Goal: Information Seeking & Learning: Learn about a topic

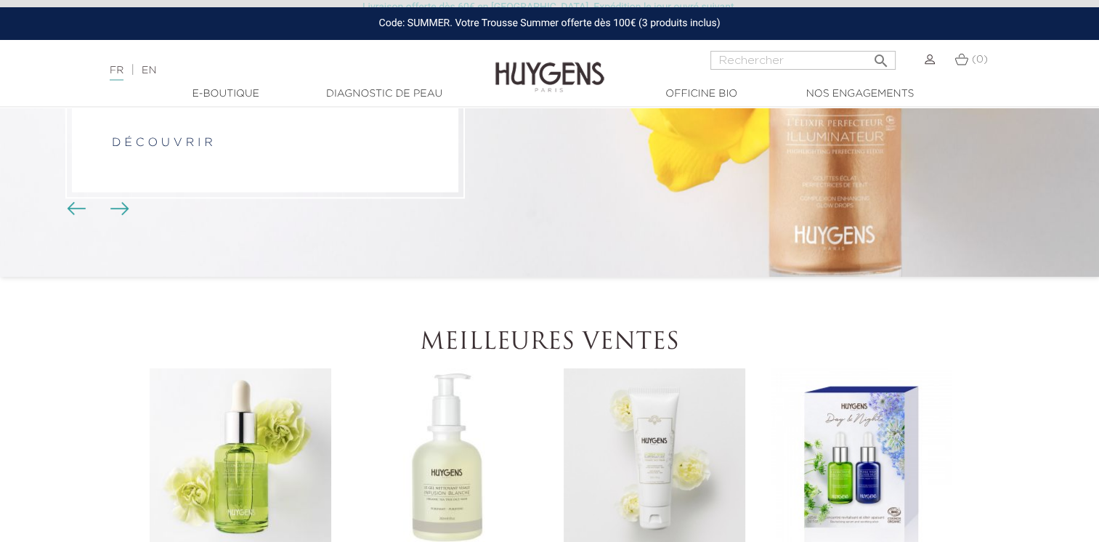
scroll to position [218, 0]
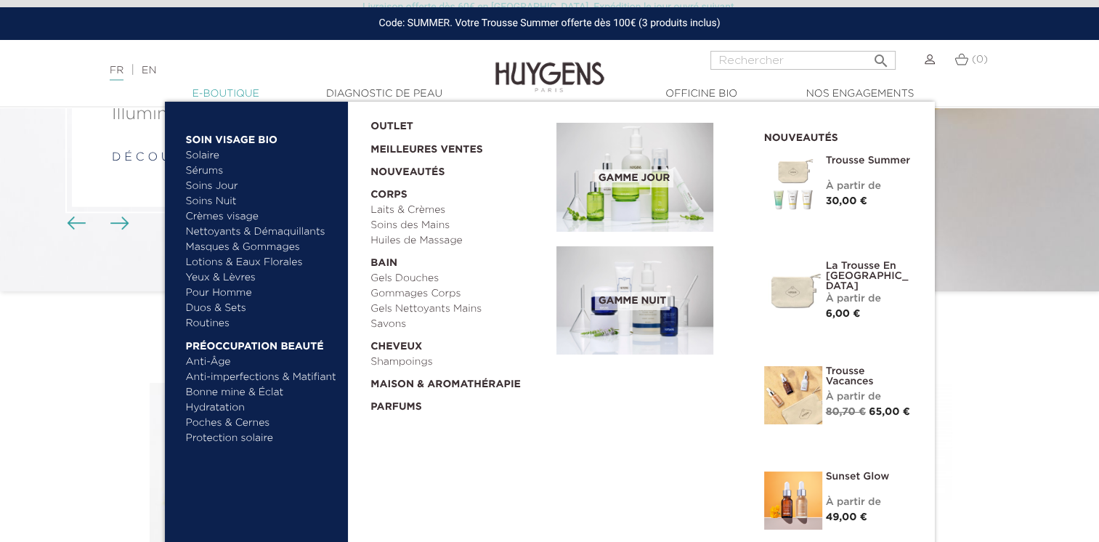
click at [253, 98] on link "  E-Boutique" at bounding box center [225, 93] width 145 height 15
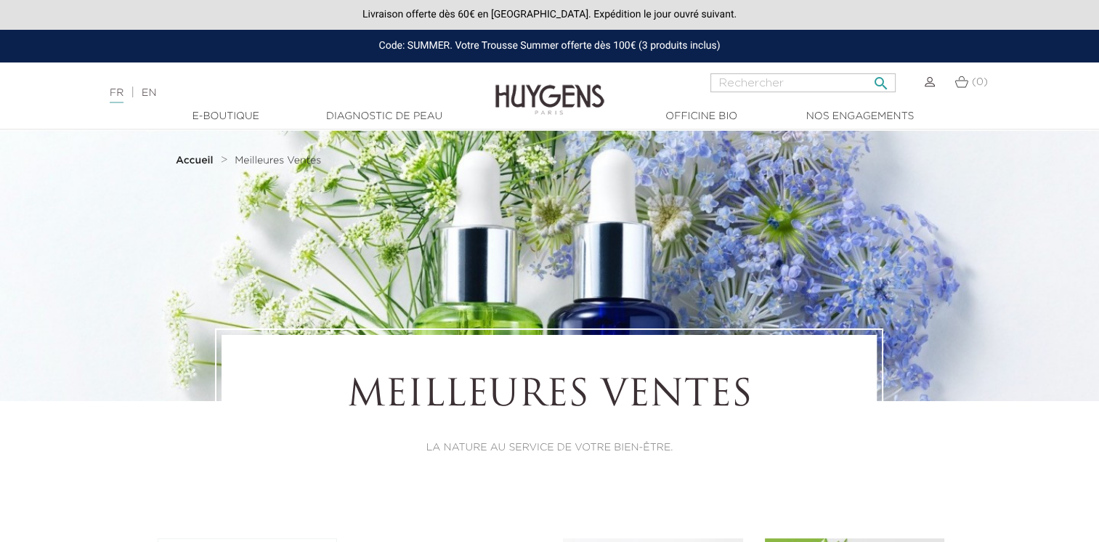
click at [815, 89] on input "Rechercher" at bounding box center [802, 82] width 185 height 19
paste input "Roll-On Bois Rose - ANTI-STRESS"
type input "Roll-On Bois Rose - ANTI-STRESS"
click at [877, 81] on icon "" at bounding box center [880, 78] width 17 height 17
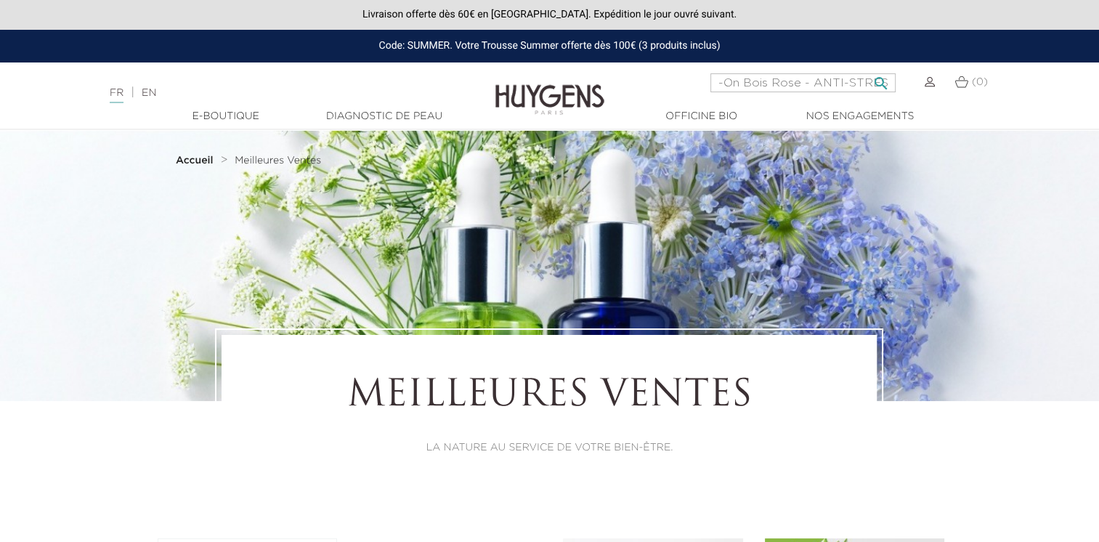
scroll to position [0, 0]
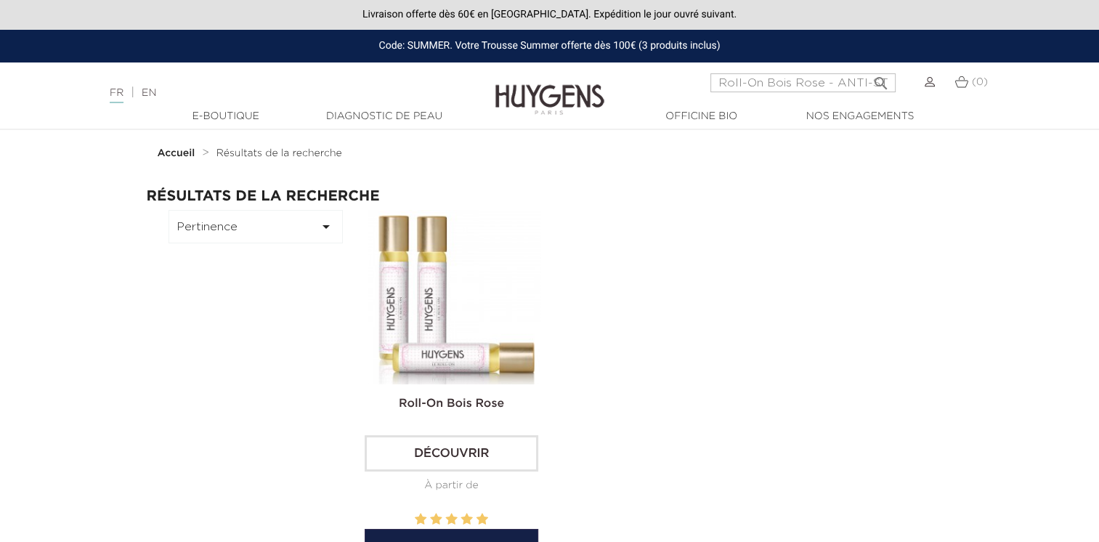
click at [465, 345] on img at bounding box center [454, 297] width 174 height 174
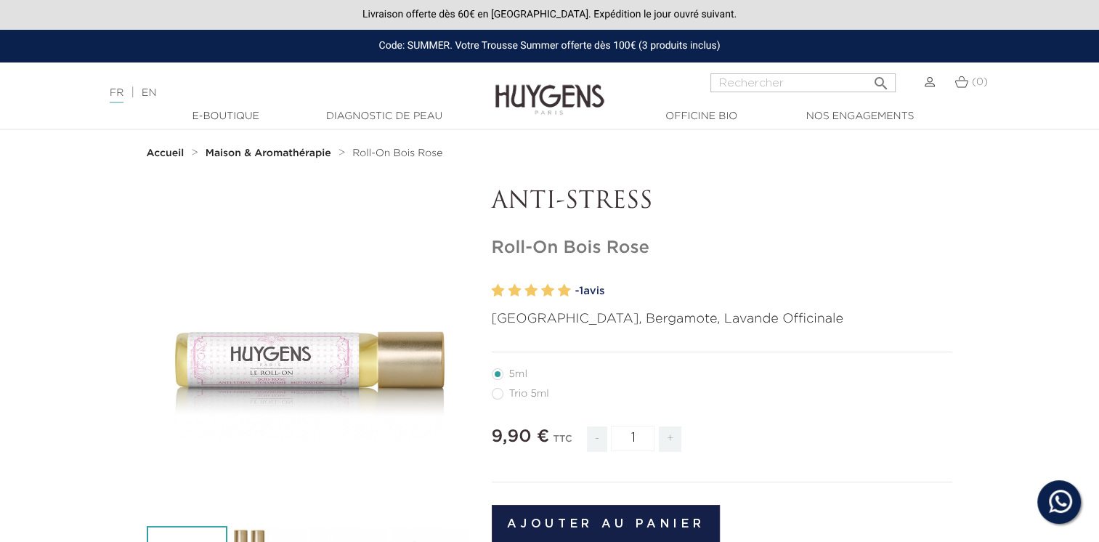
click at [501, 395] on label56"] "Trio 5ml" at bounding box center [529, 394] width 75 height 12
radio input "true"
click at [499, 374] on label10"] "5ml" at bounding box center [518, 374] width 53 height 12
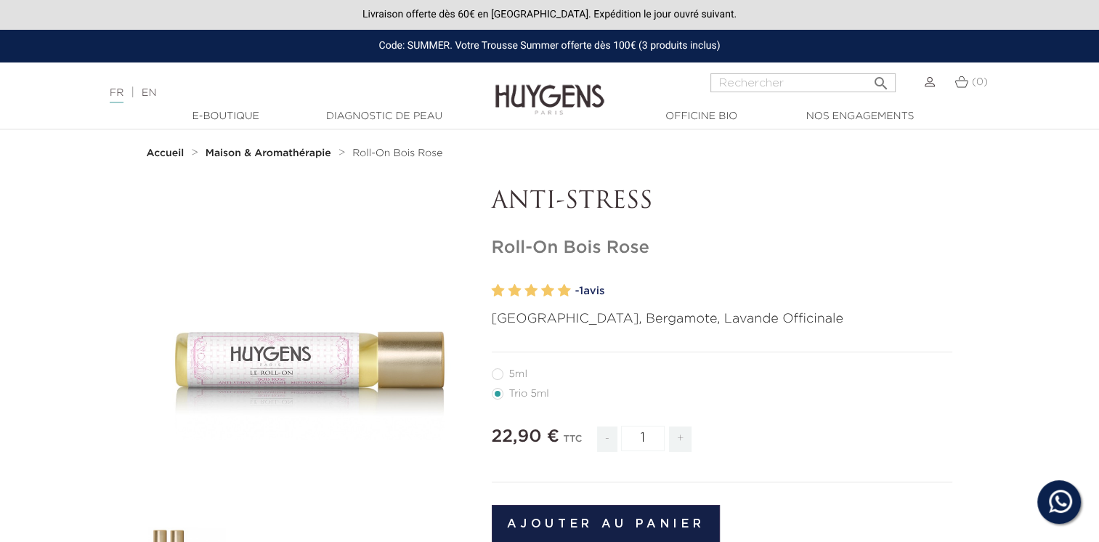
radio input "true"
click at [778, 84] on input "Rechercher" at bounding box center [802, 82] width 185 height 19
paste input "Roll-On Temple - ÉQUILIBRE"
type input "Roll-On Temple - ÉQUILIBRE"
click at [879, 76] on icon "" at bounding box center [880, 78] width 17 height 17
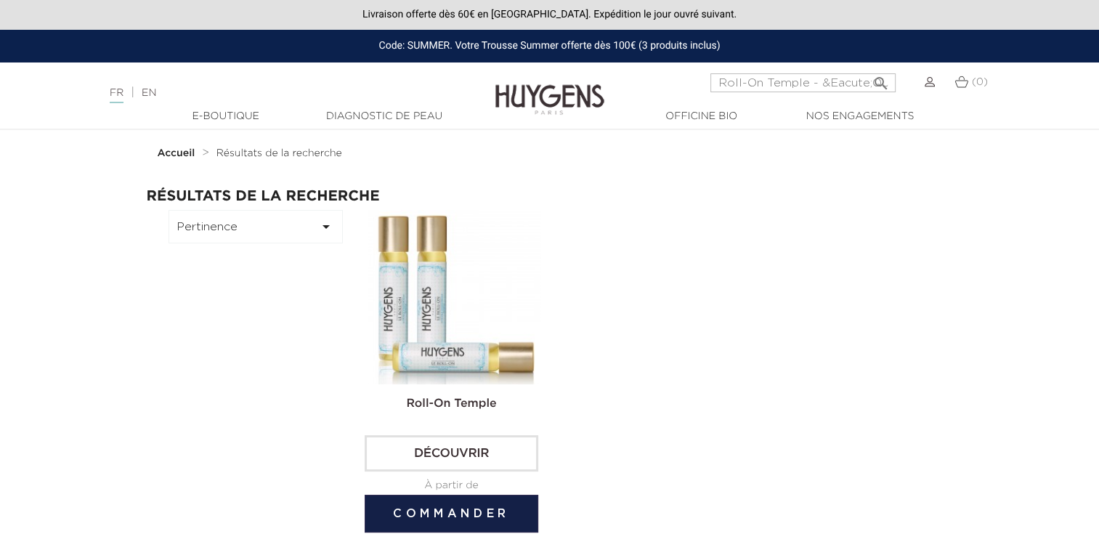
click at [479, 280] on img at bounding box center [454, 297] width 174 height 174
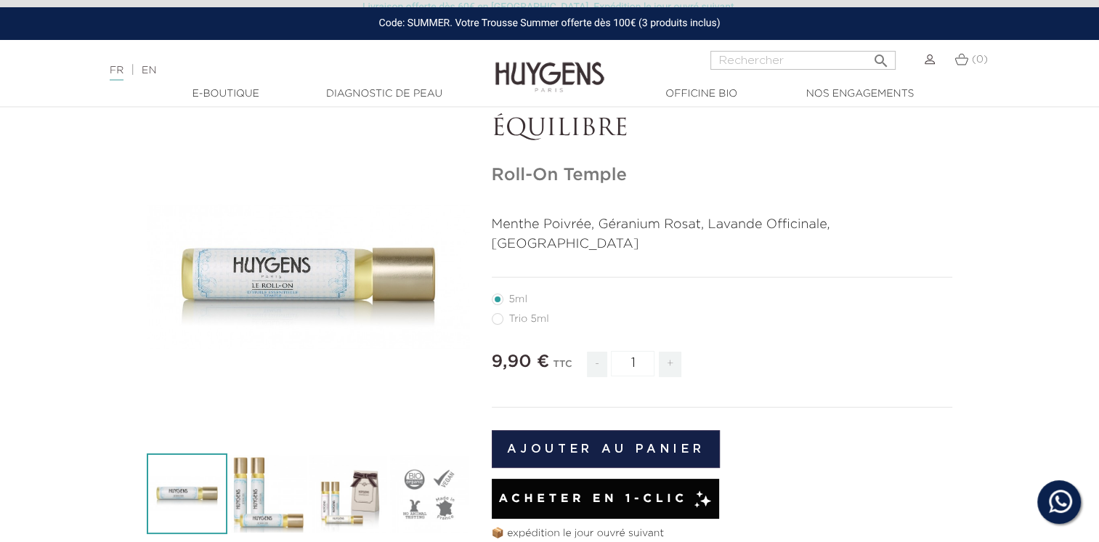
scroll to position [73, 0]
click at [818, 60] on input "Rechercher" at bounding box center [802, 60] width 185 height 19
paste input "Le Parfum d'Intérieur en Spray Verveine - BONHEUR"
type input "Le Parfum d'Intérieur en Spray Verveine - BONHEUR"
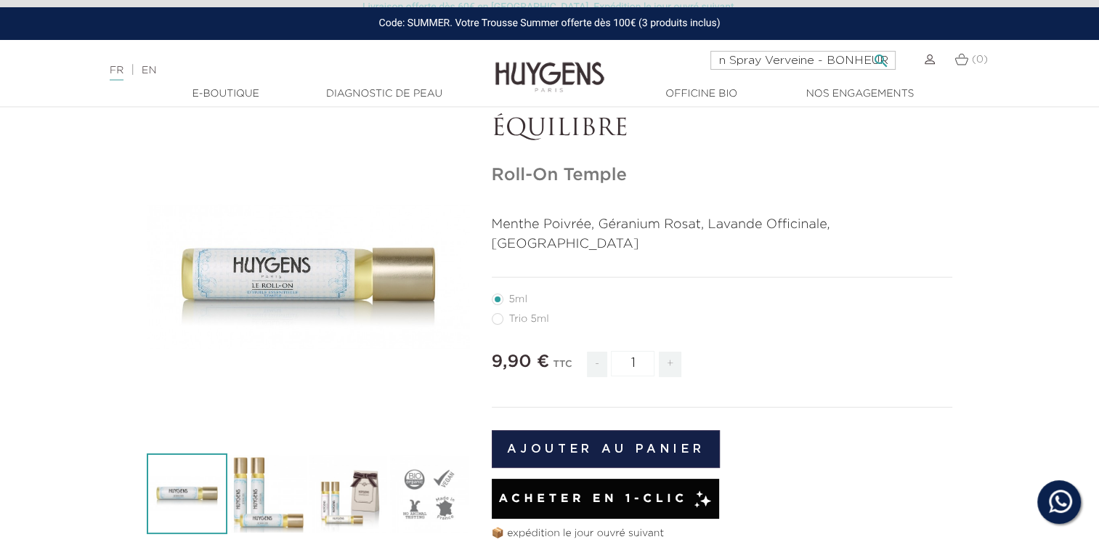
click at [868, 46] on button " Rechercher" at bounding box center [881, 56] width 26 height 20
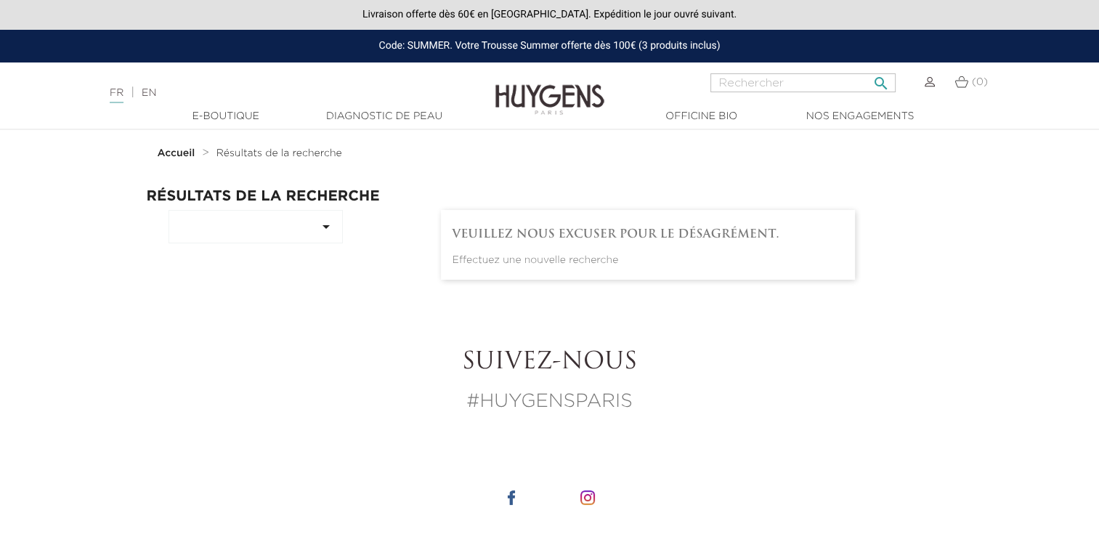
click at [784, 89] on input "Rechercher" at bounding box center [802, 82] width 185 height 19
paste input "Le Parfum d'Intérieur en Spray Verveine - BONHEUR"
drag, startPoint x: 729, startPoint y: 85, endPoint x: 593, endPoint y: 85, distance: 136.5
click at [593, 85] on header "Livraison offerte dès 60€ en France. Expédition le jour ouvré suivant. Code: SU…" at bounding box center [549, 65] width 1099 height 130
type input "Spray Verveine - BONHEUR"
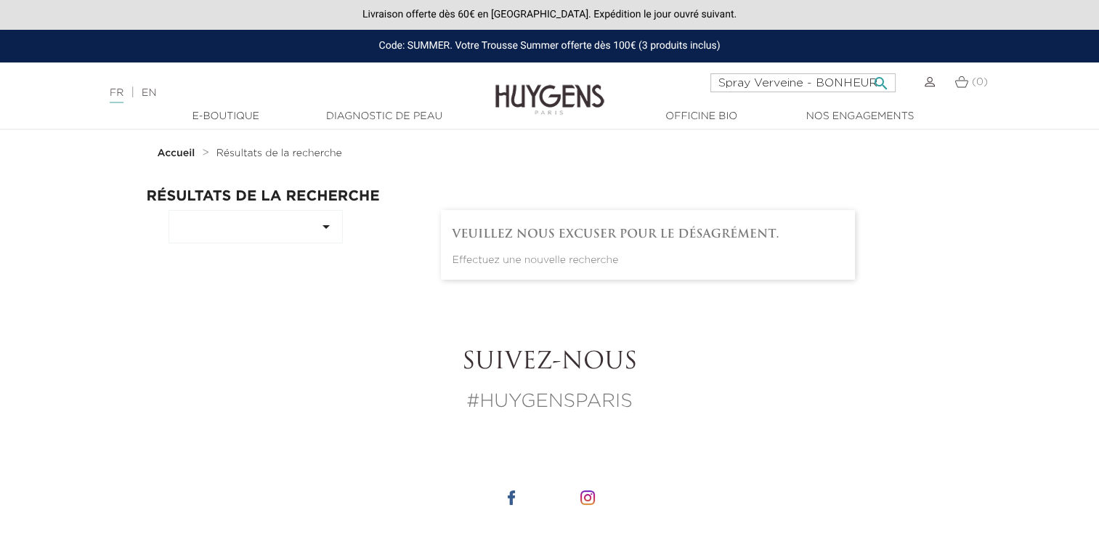
click at [868, 69] on button " Rechercher" at bounding box center [881, 79] width 26 height 20
click at [874, 83] on icon "" at bounding box center [880, 78] width 17 height 17
click at [880, 82] on icon "" at bounding box center [880, 78] width 17 height 17
click at [872, 81] on icon "" at bounding box center [880, 78] width 17 height 17
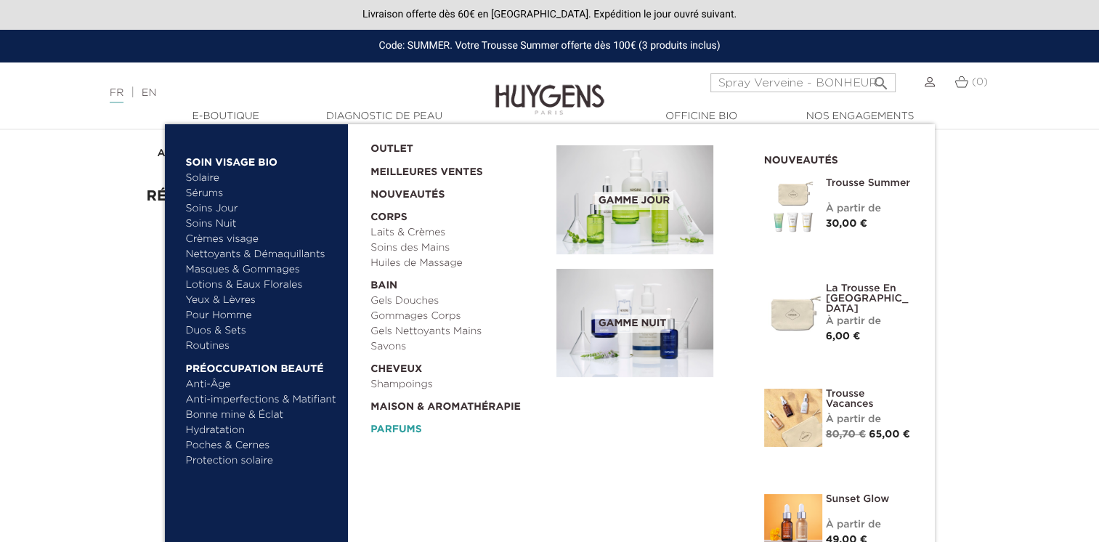
click at [404, 419] on link "Parfums" at bounding box center [458, 426] width 176 height 23
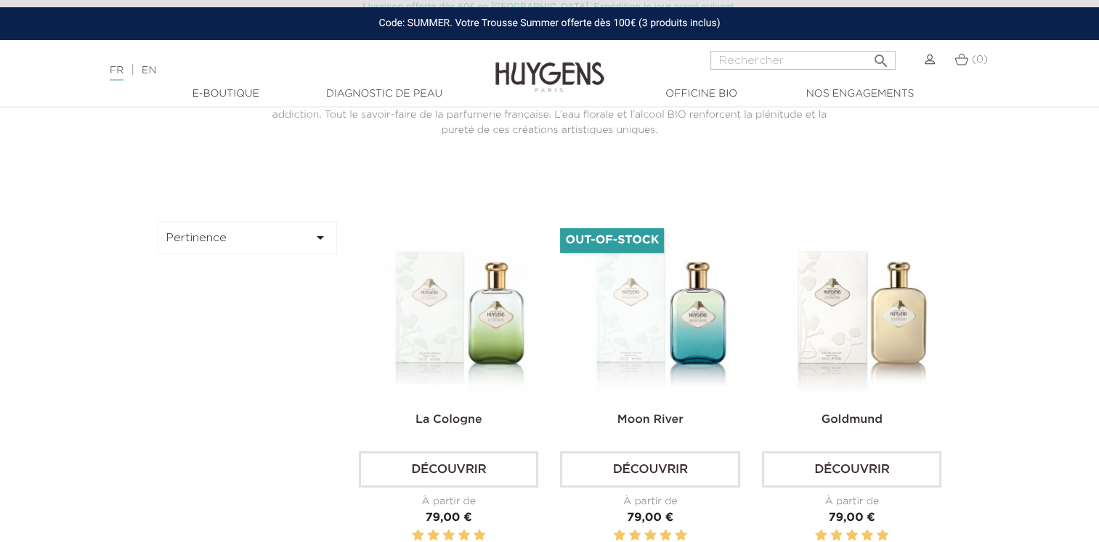
scroll to position [363, 0]
click at [877, 57] on icon "" at bounding box center [880, 56] width 17 height 17
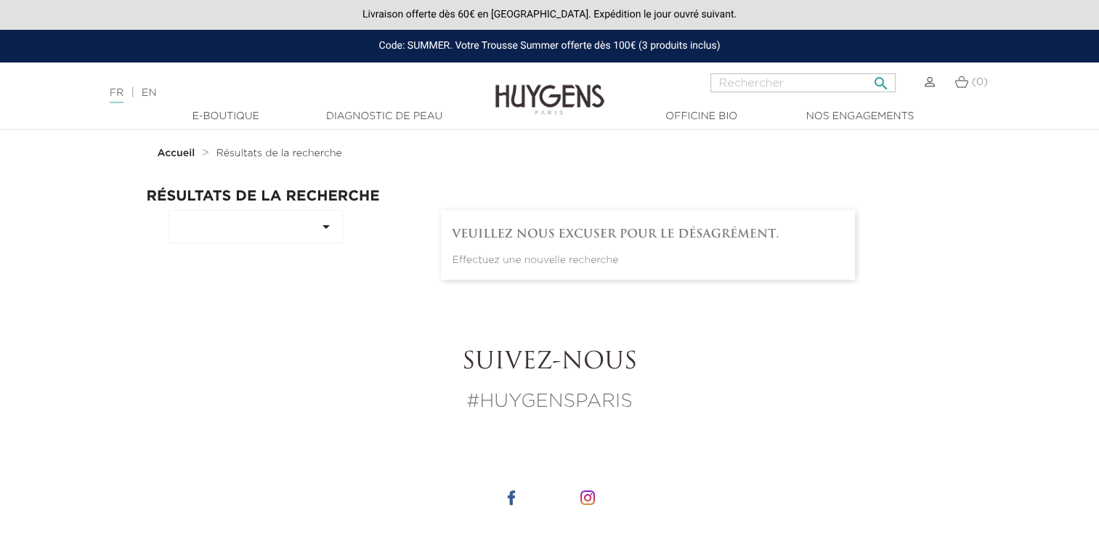
click at [808, 87] on input "Rechercher" at bounding box center [802, 82] width 185 height 19
paste input "La Recharge Rosier OPTIMISME"
type input "La Recharge Rosier OPTIMISME"
click at [874, 81] on icon "" at bounding box center [880, 78] width 17 height 17
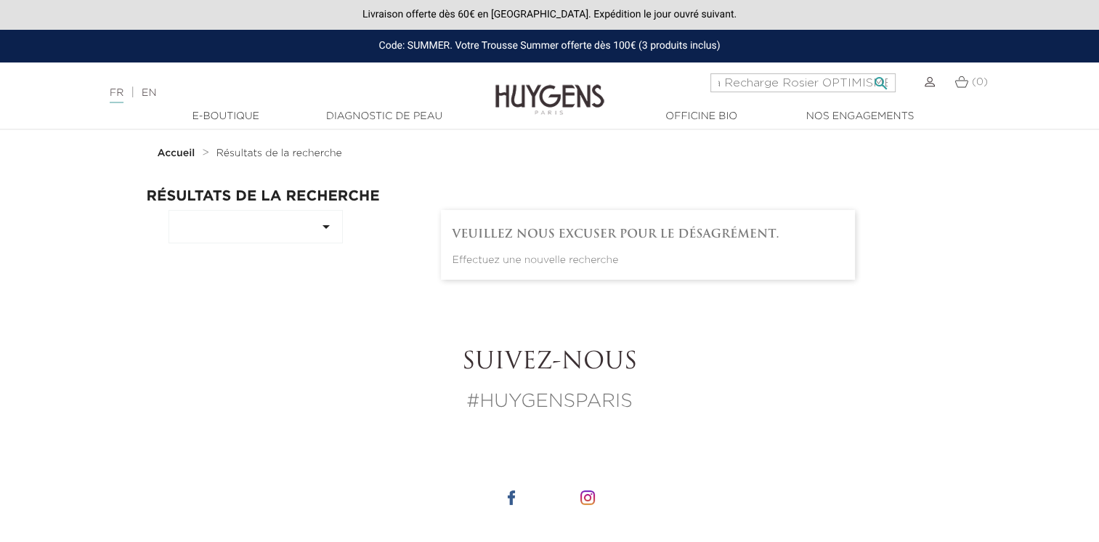
scroll to position [0, 0]
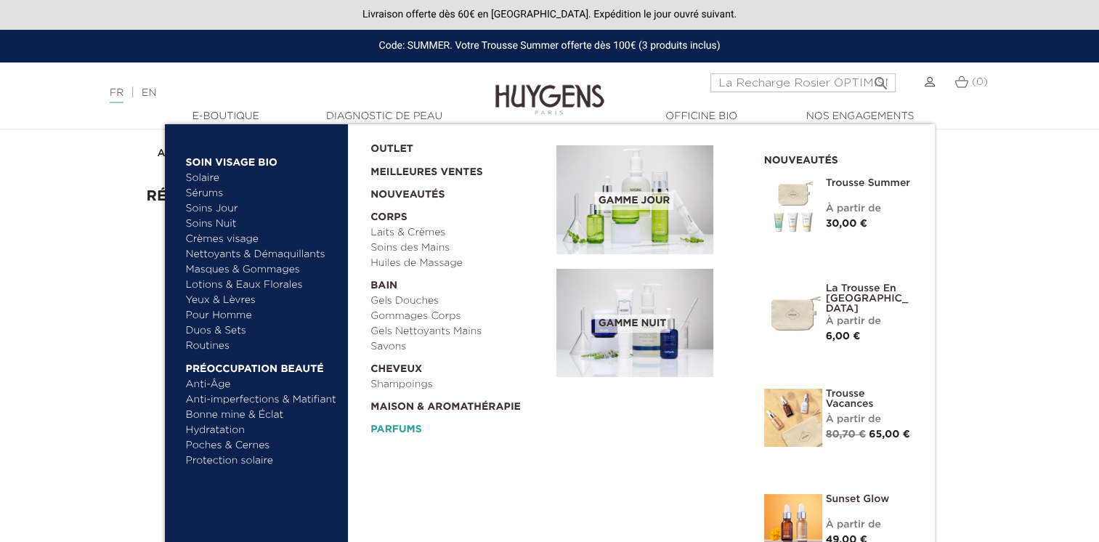
click at [415, 426] on link "Parfums" at bounding box center [458, 426] width 176 height 23
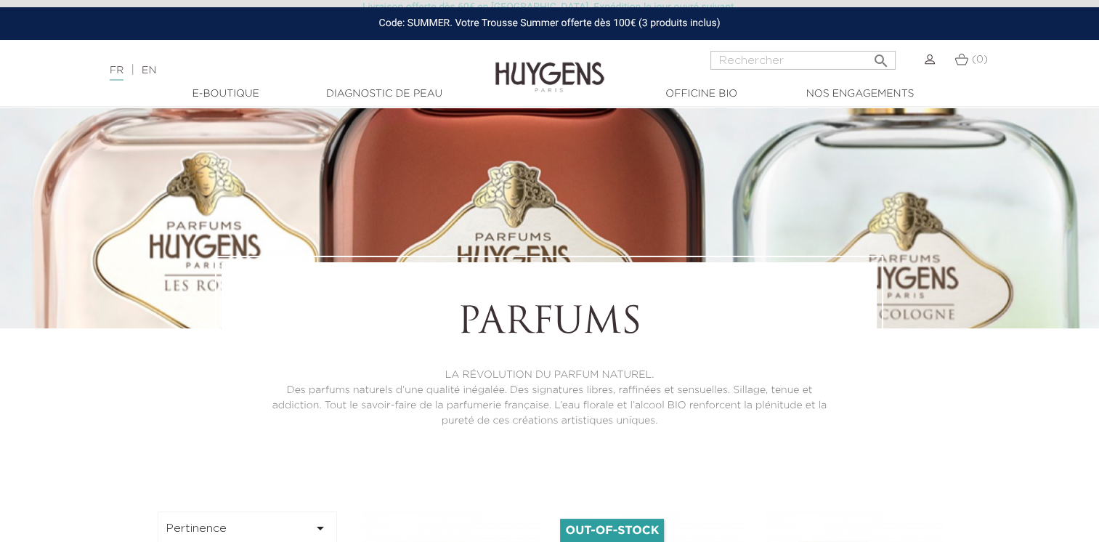
scroll to position [73, 0]
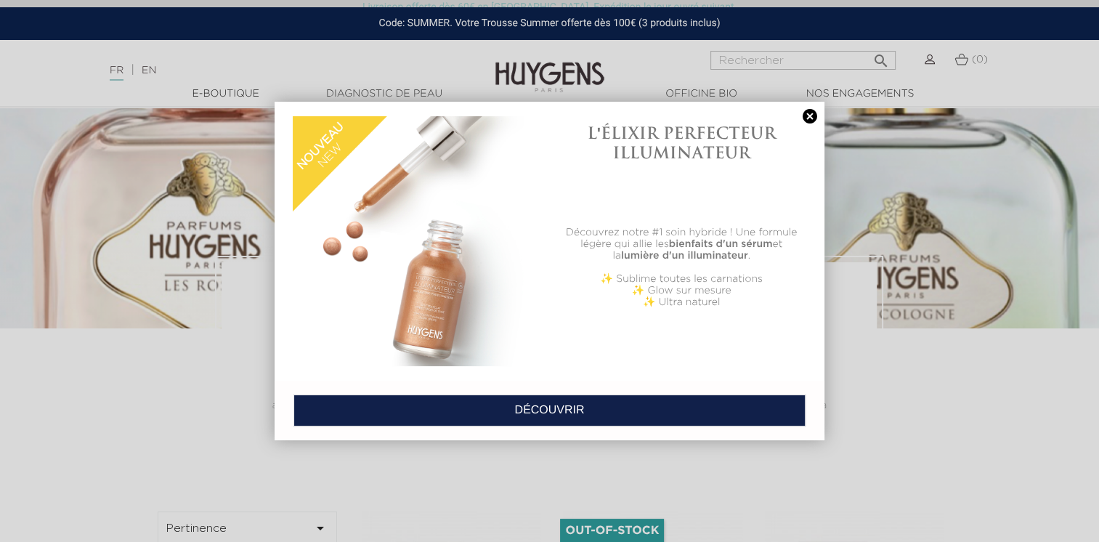
click at [813, 117] on link at bounding box center [810, 116] width 20 height 15
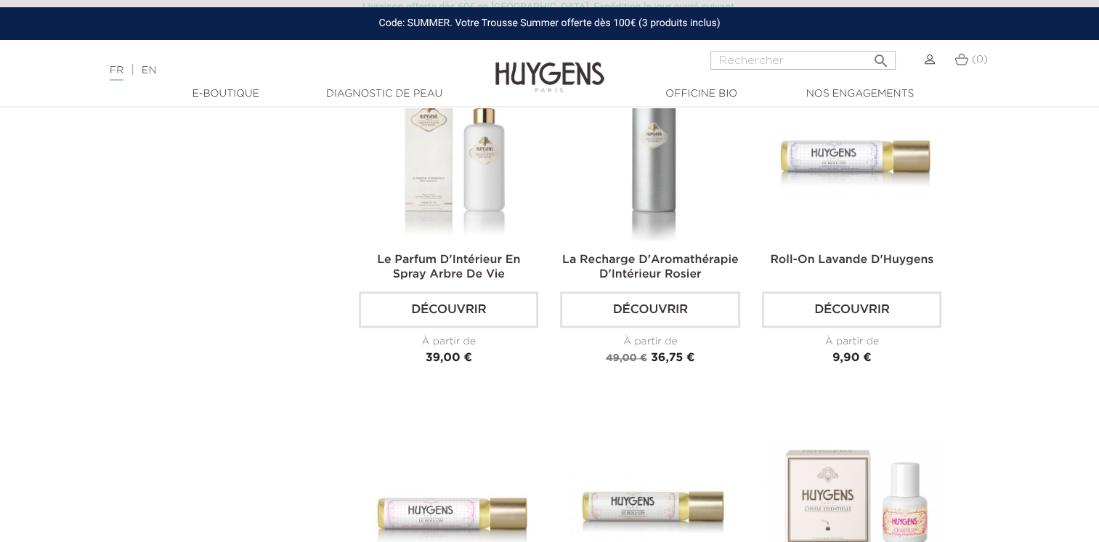
scroll to position [1598, 0]
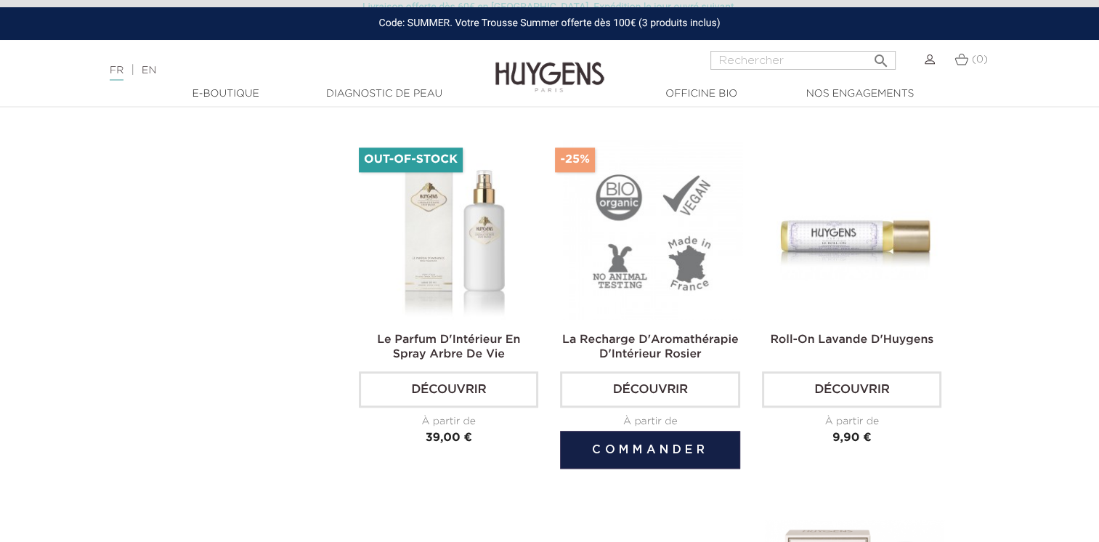
click at [674, 257] on img at bounding box center [652, 229] width 179 height 179
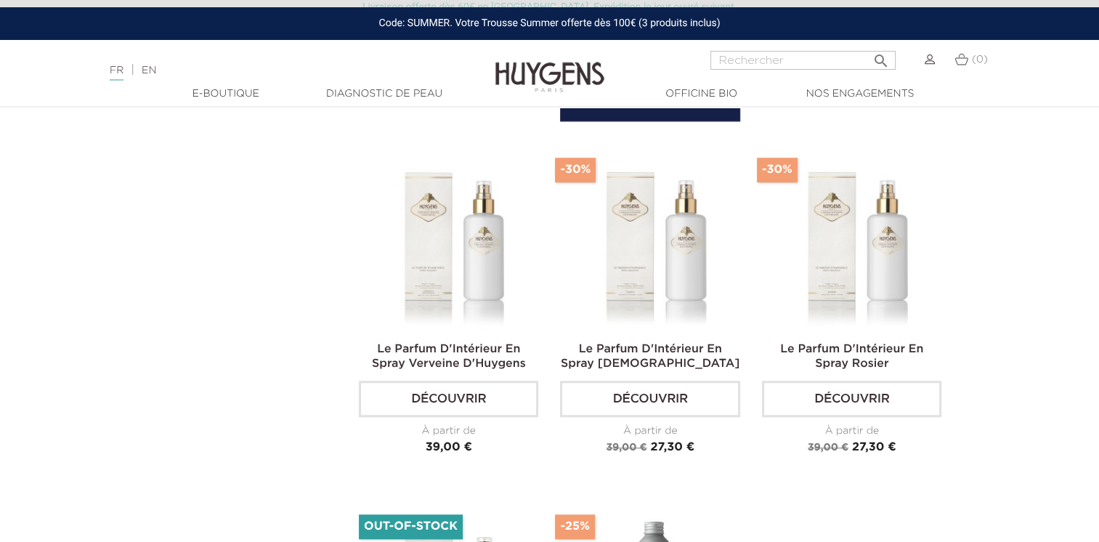
scroll to position [1235, 0]
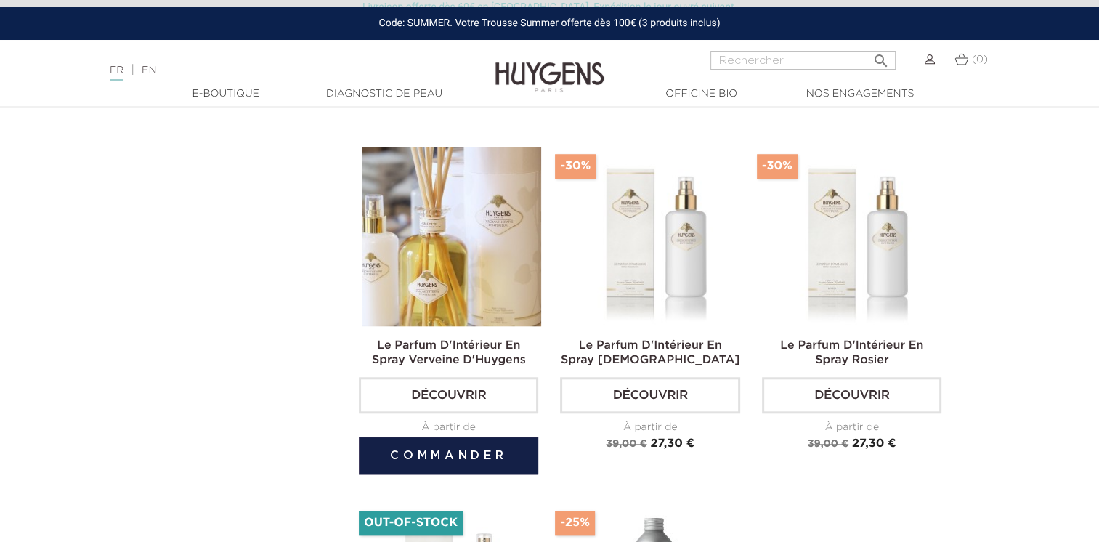
click at [468, 212] on img at bounding box center [451, 236] width 179 height 179
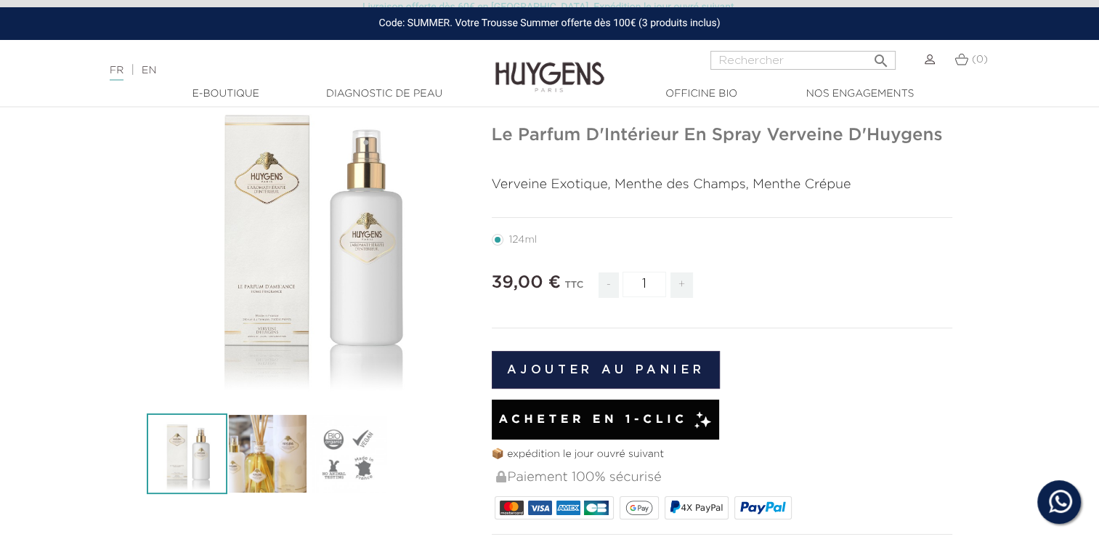
scroll to position [73, 0]
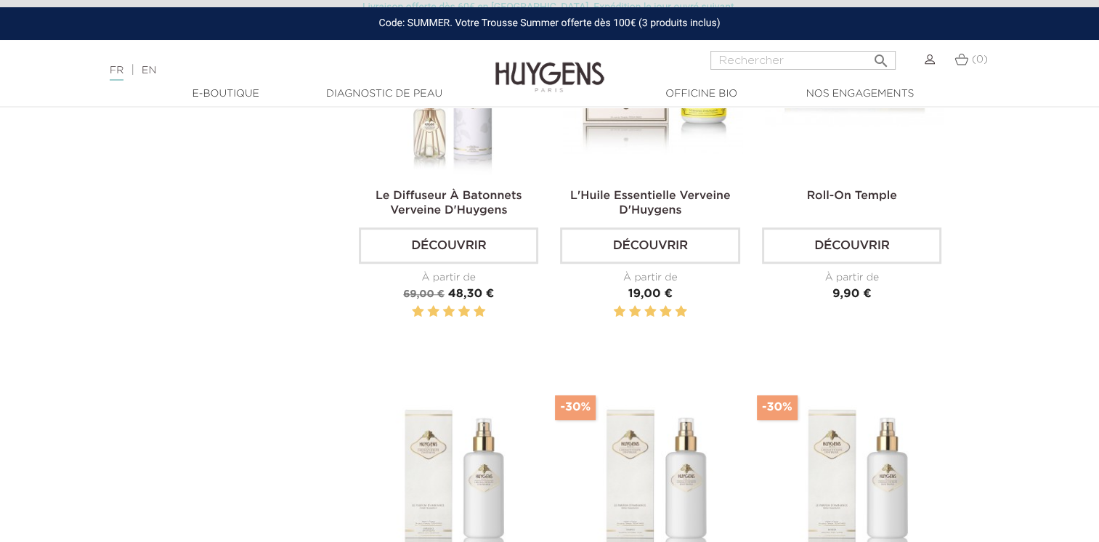
scroll to position [726, 0]
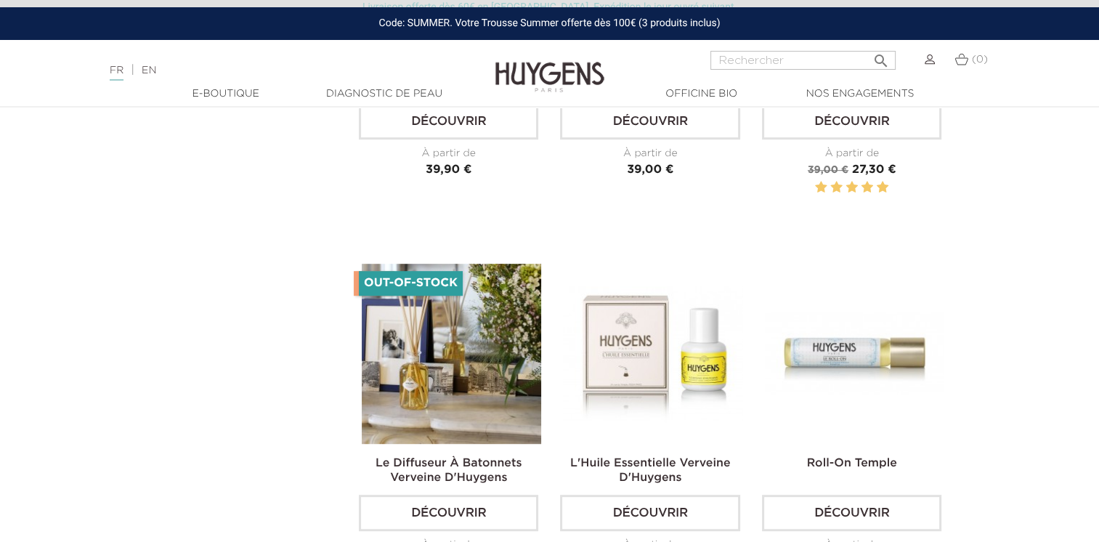
click at [445, 316] on img at bounding box center [451, 353] width 179 height 179
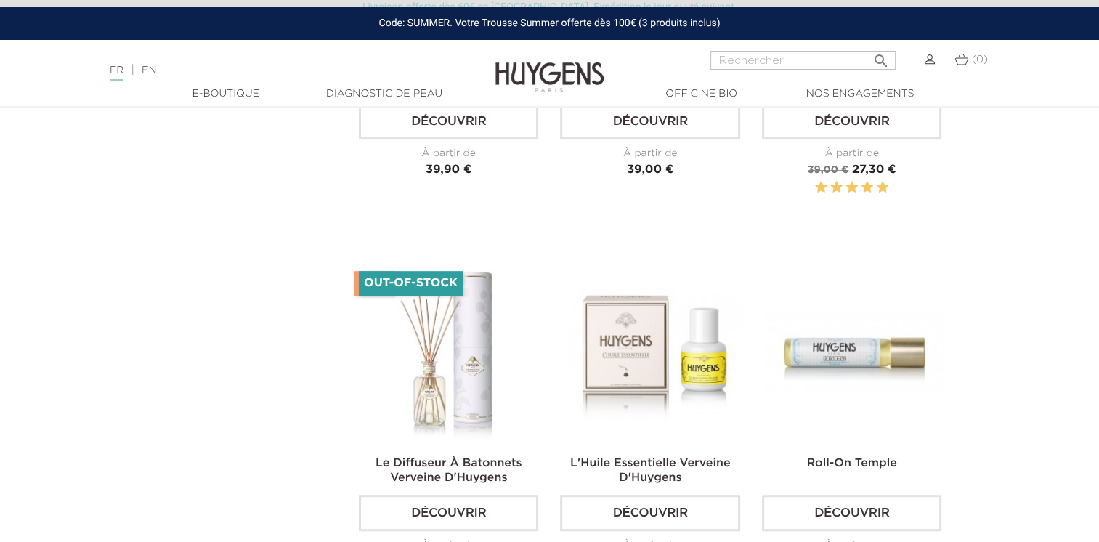
scroll to position [944, 0]
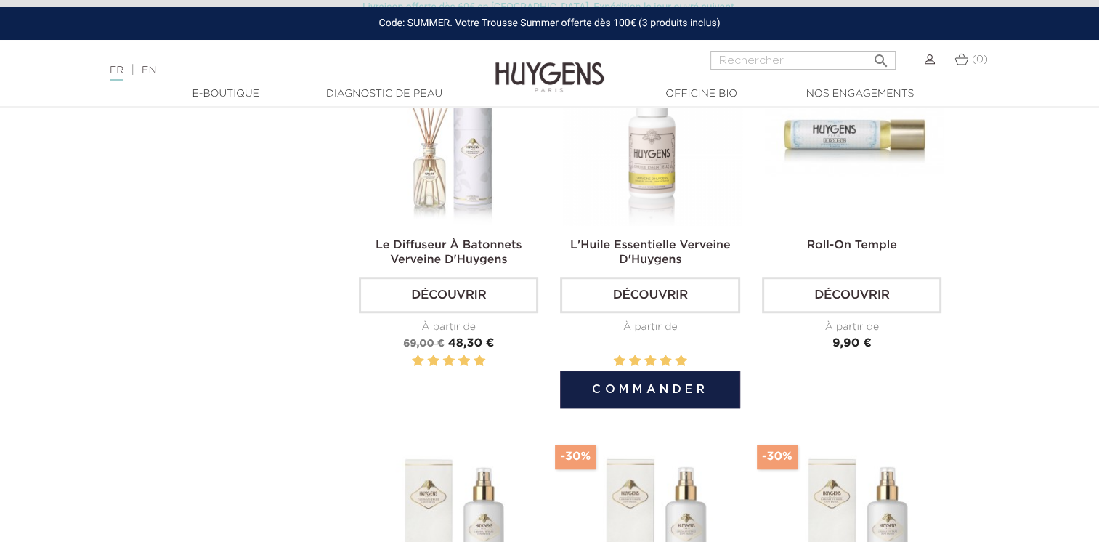
click at [657, 176] on img at bounding box center [652, 135] width 179 height 179
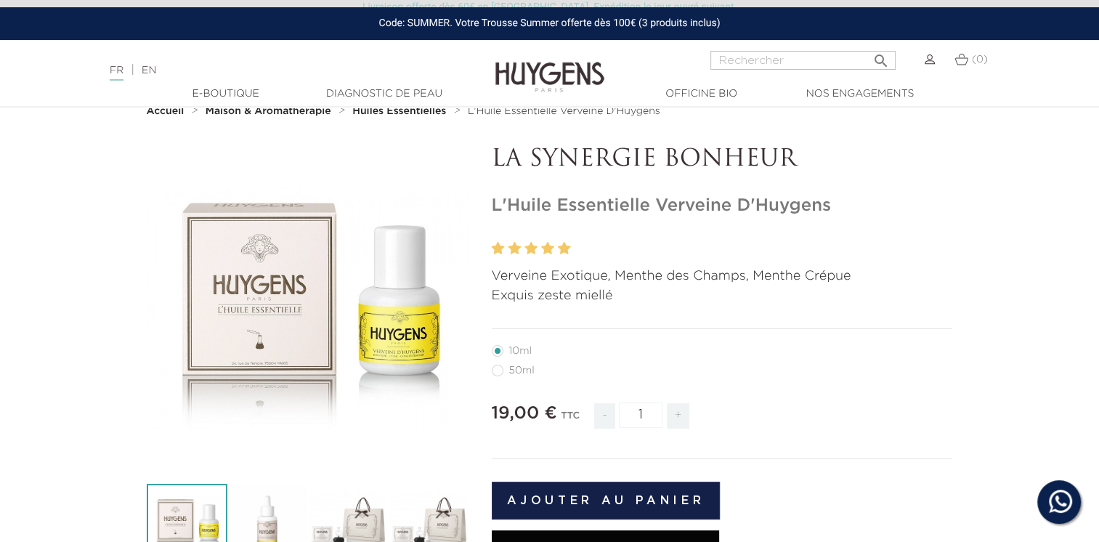
scroll to position [145, 0]
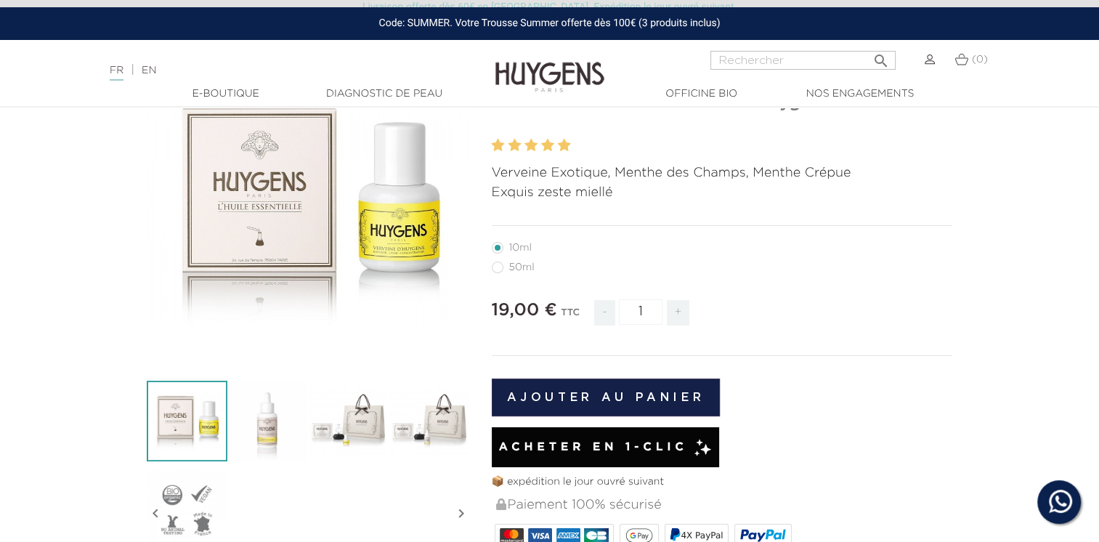
click at [500, 269] on label4"] "50ml" at bounding box center [522, 267] width 60 height 12
radio input "true"
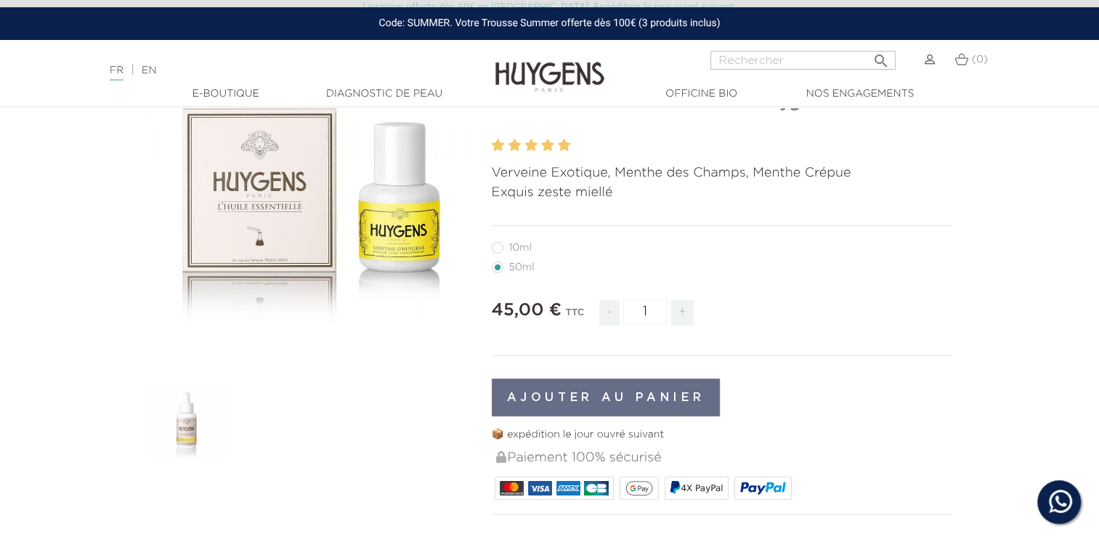
click at [505, 251] on label2"] "10ml" at bounding box center [520, 248] width 57 height 12
radio input "true"
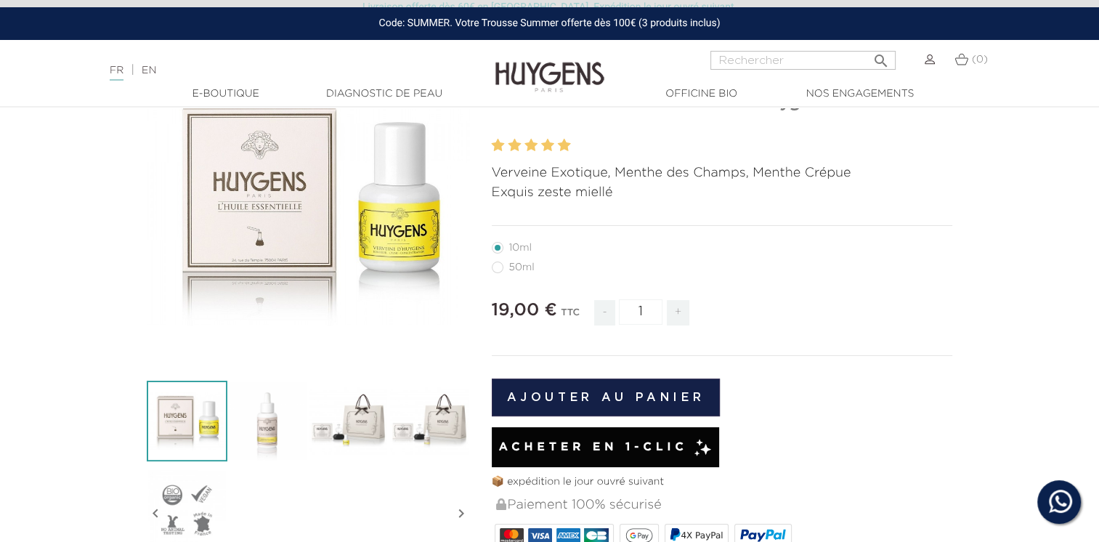
click at [500, 269] on label4"] "50ml" at bounding box center [522, 267] width 60 height 12
radio input "true"
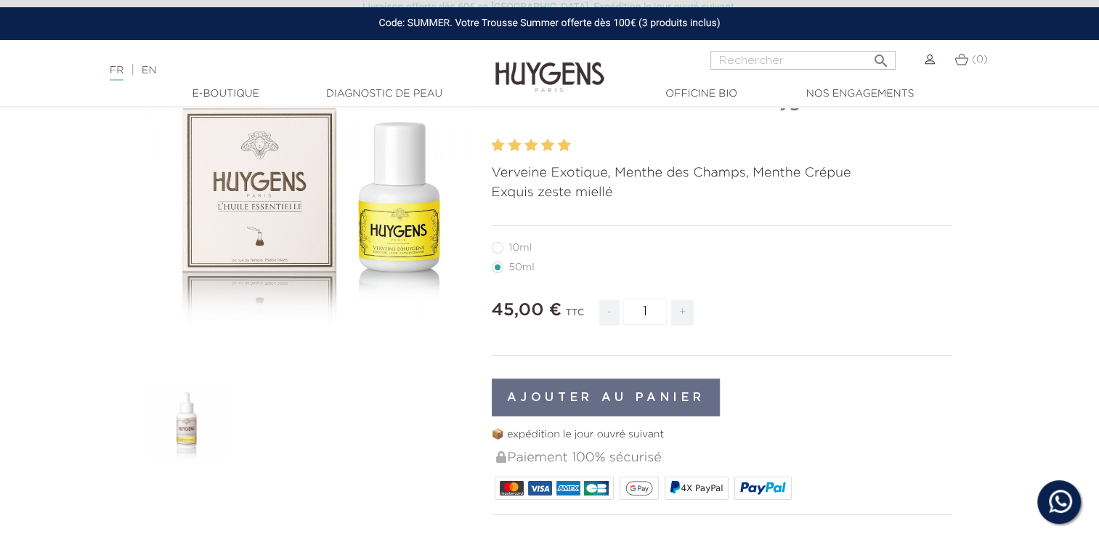
click at [498, 253] on label2"] "10ml" at bounding box center [520, 248] width 57 height 12
radio input "true"
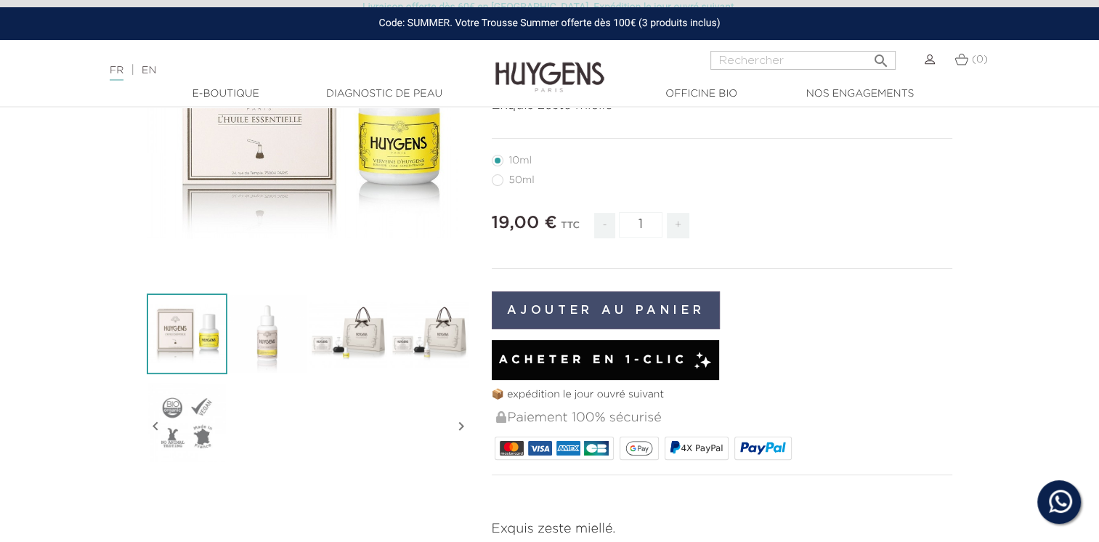
scroll to position [73, 0]
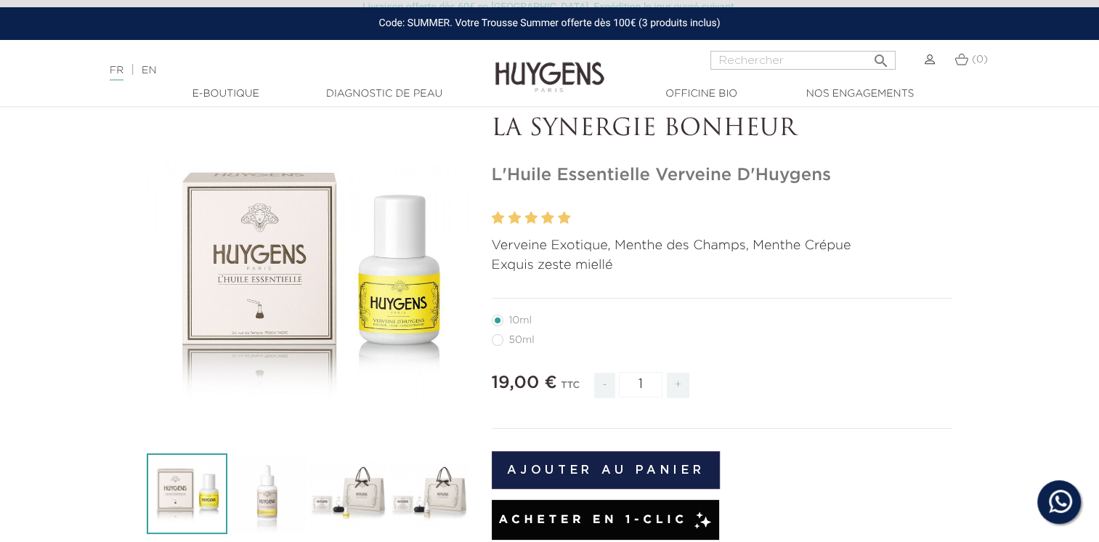
click at [497, 333] on li "50ml" at bounding box center [719, 340] width 454 height 20
click at [500, 337] on label4"] "50ml" at bounding box center [522, 340] width 60 height 12
radio input "true"
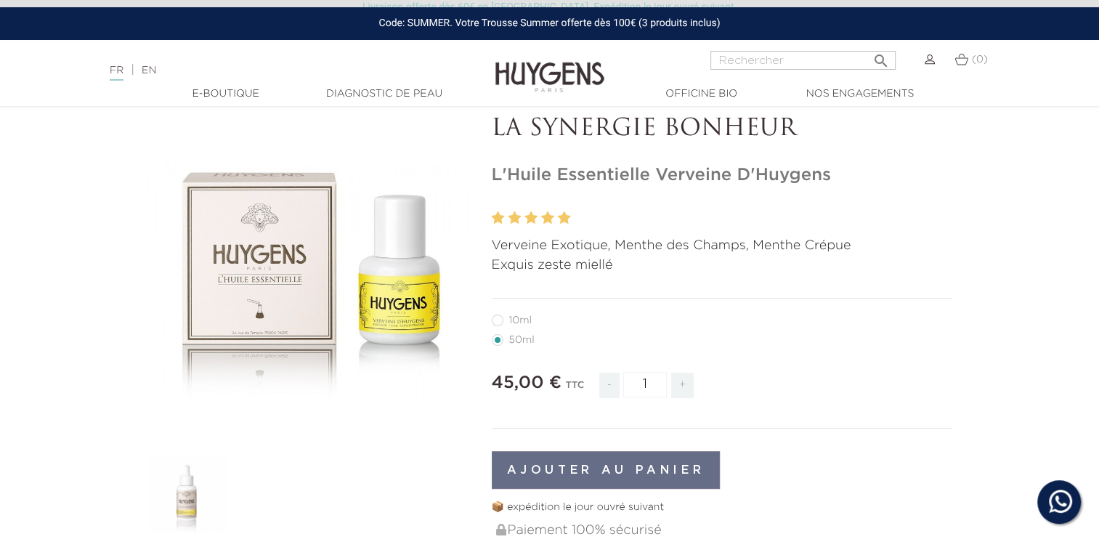
radio input "true"
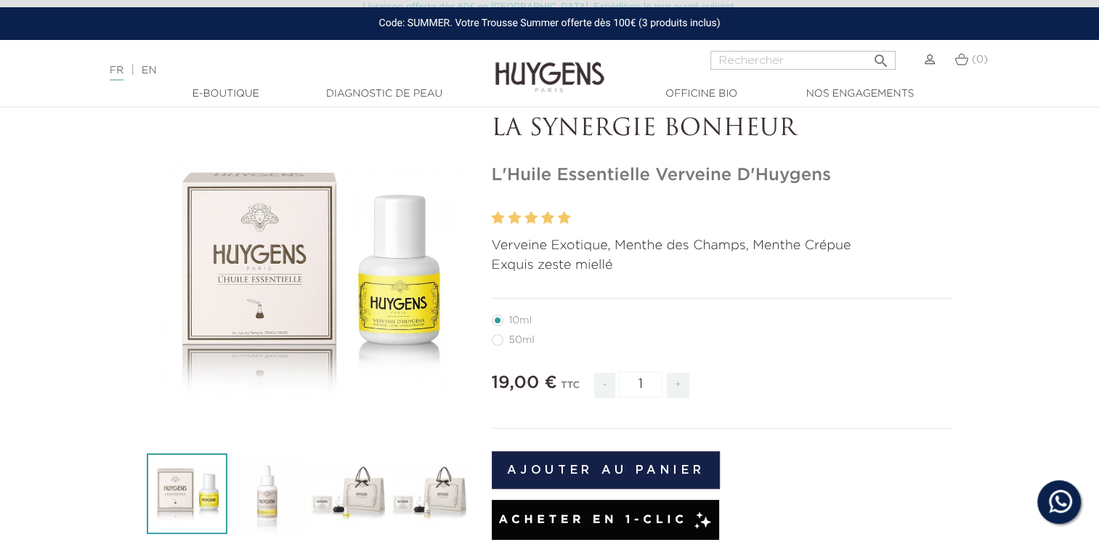
radio input "true"
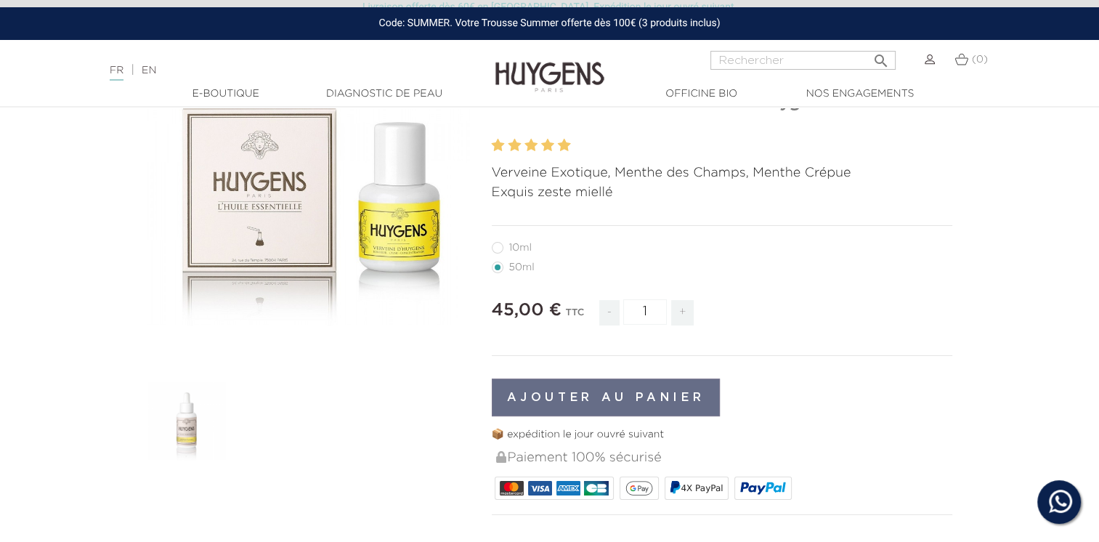
radio input "true"
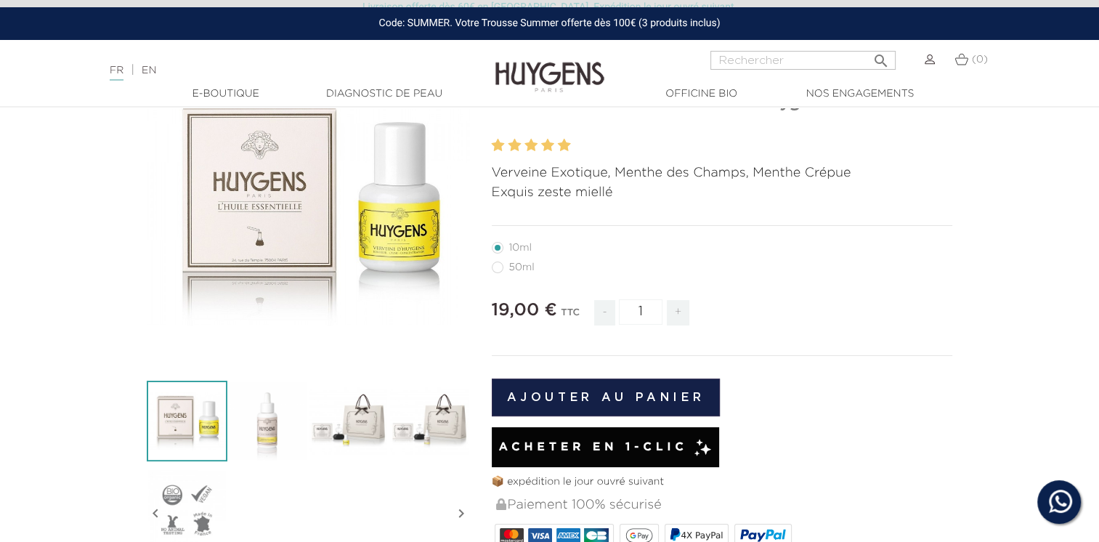
radio input "true"
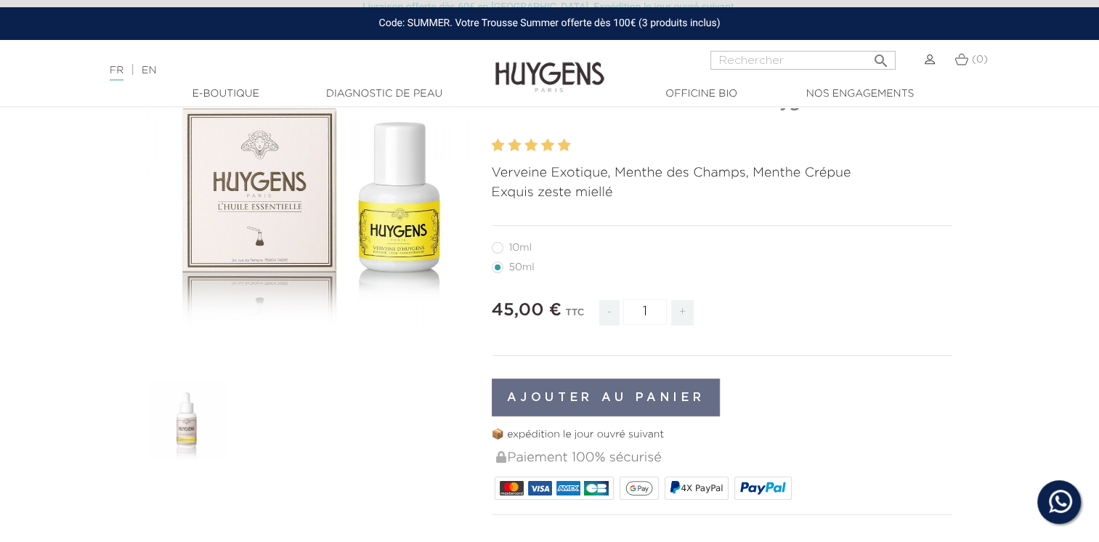
radio input "true"
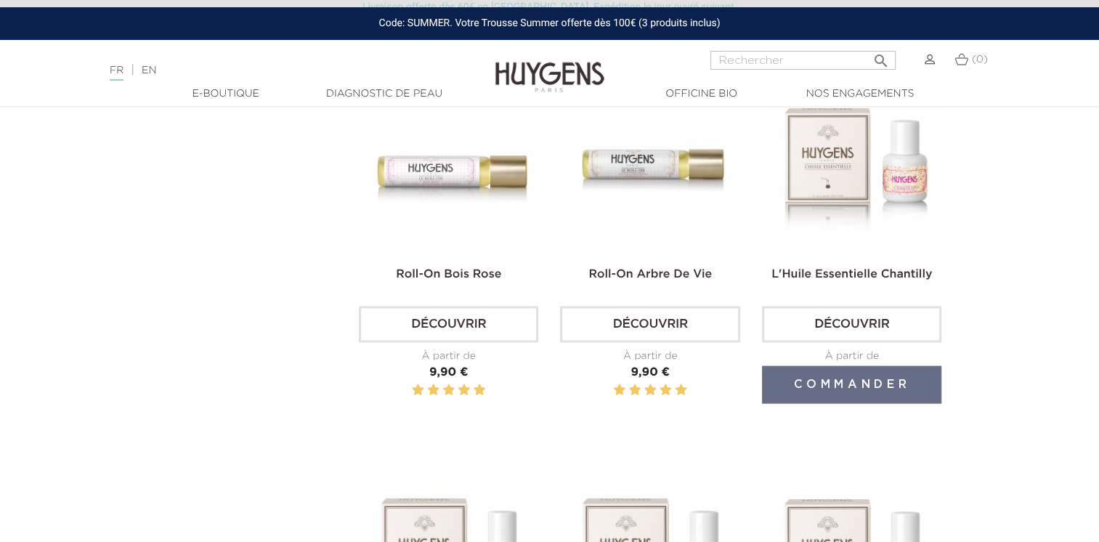
scroll to position [1961, 0]
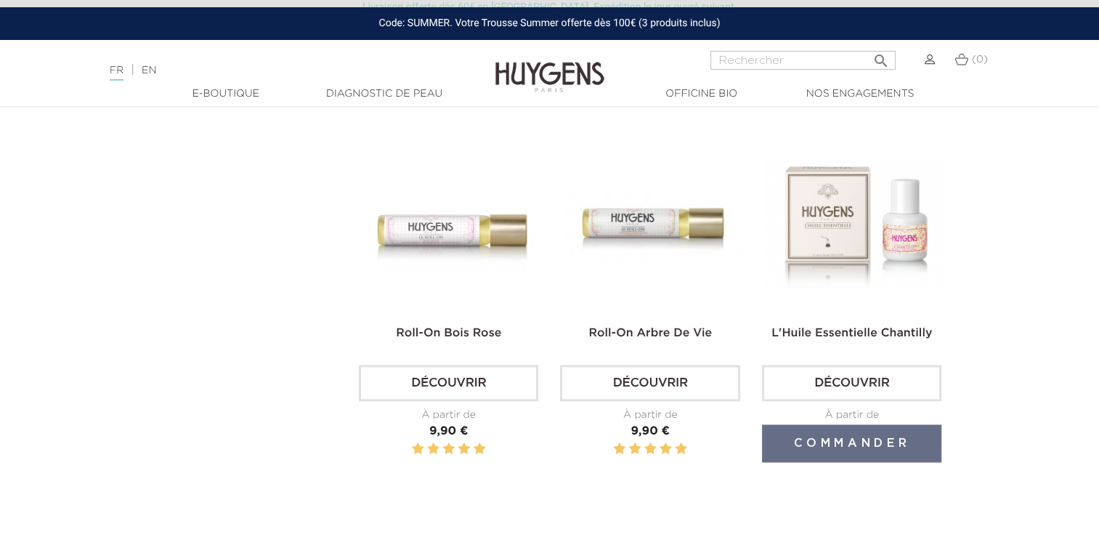
click at [842, 229] on img at bounding box center [854, 223] width 179 height 179
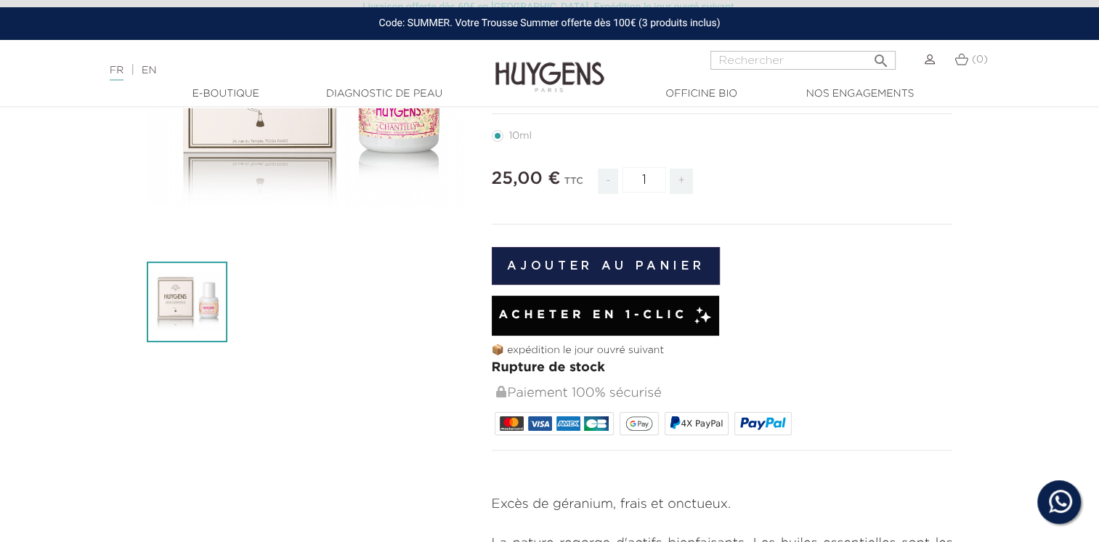
scroll to position [218, 0]
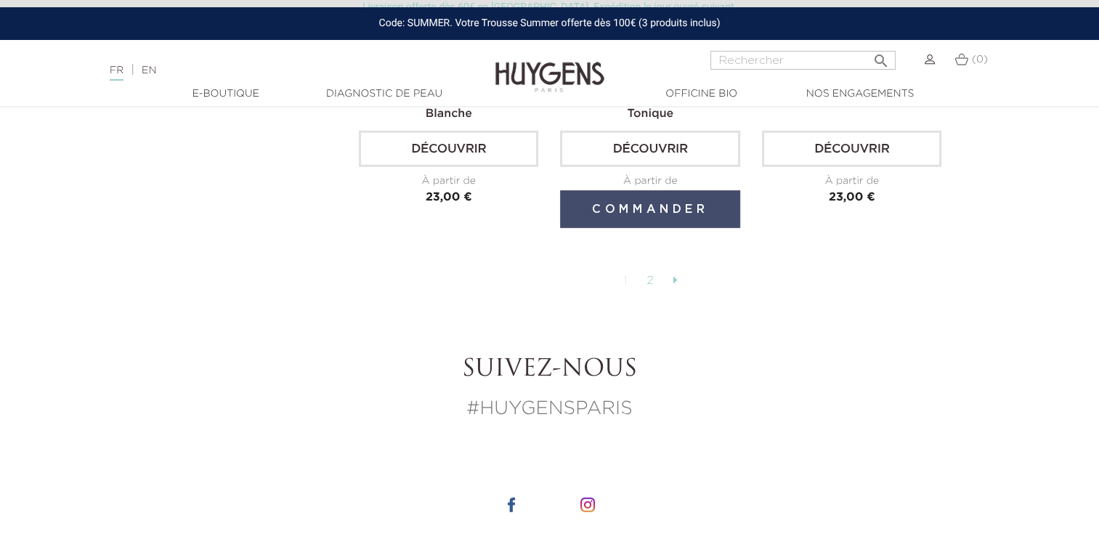
scroll to position [3704, 0]
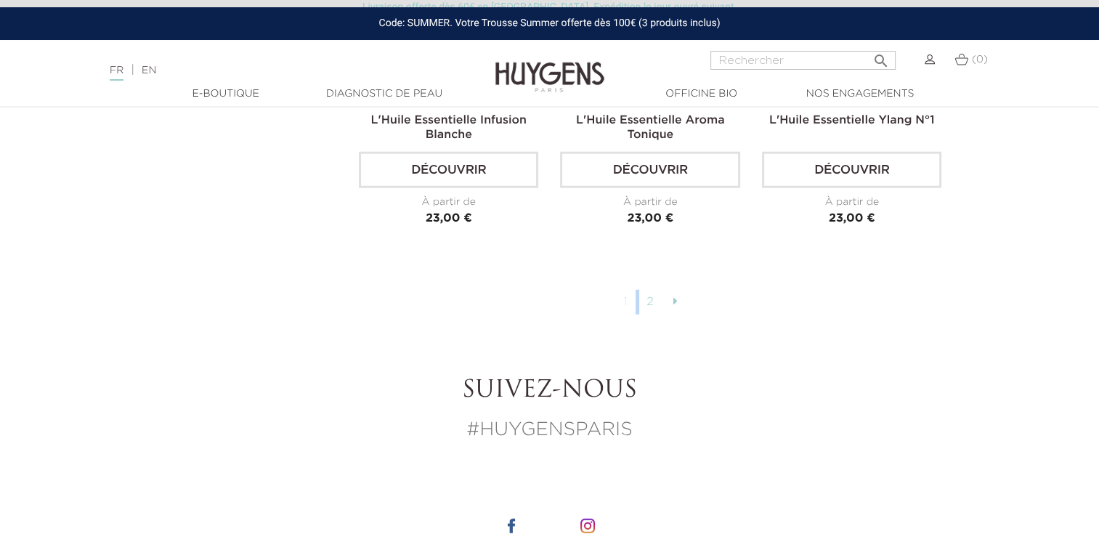
click at [636, 296] on li "1" at bounding box center [627, 302] width 23 height 12
click at [651, 293] on link "2" at bounding box center [650, 302] width 23 height 25
click at [667, 292] on link at bounding box center [674, 302] width 19 height 25
click at [672, 296] on icon at bounding box center [674, 301] width 4 height 12
click at [625, 301] on link "1" at bounding box center [626, 302] width 20 height 25
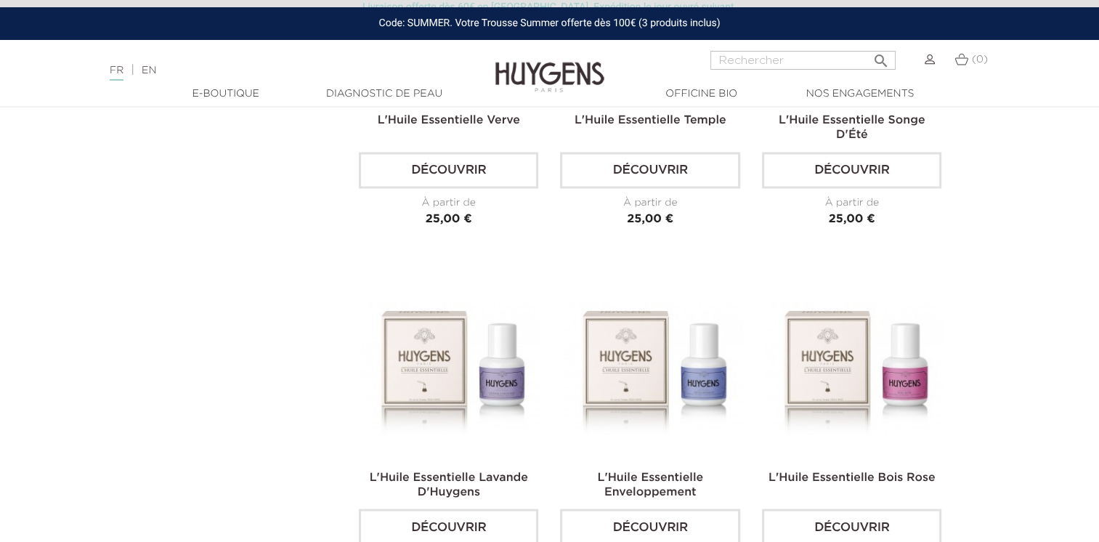
scroll to position [2542, 0]
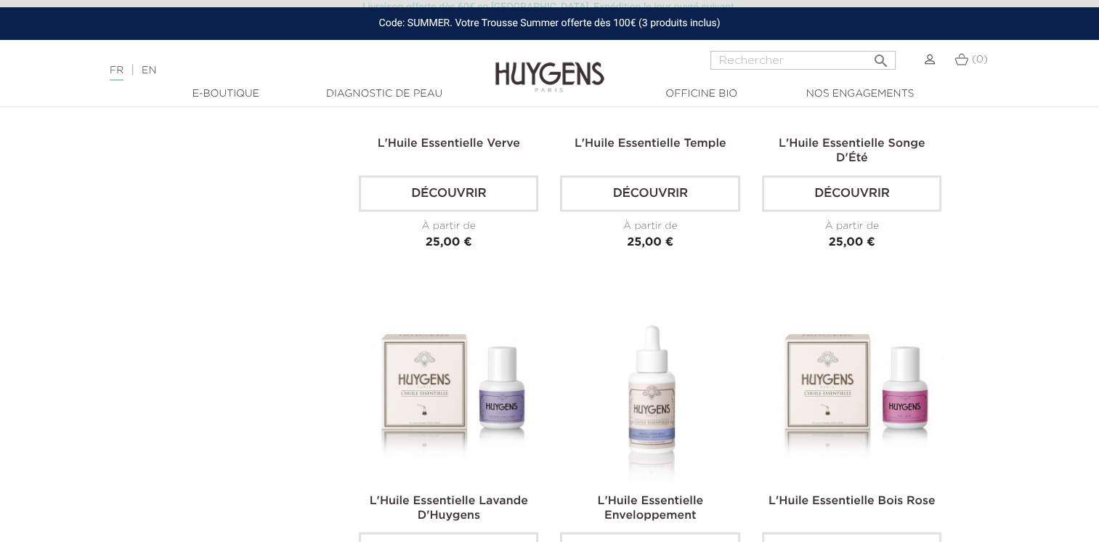
click at [696, 356] on img at bounding box center [652, 390] width 179 height 179
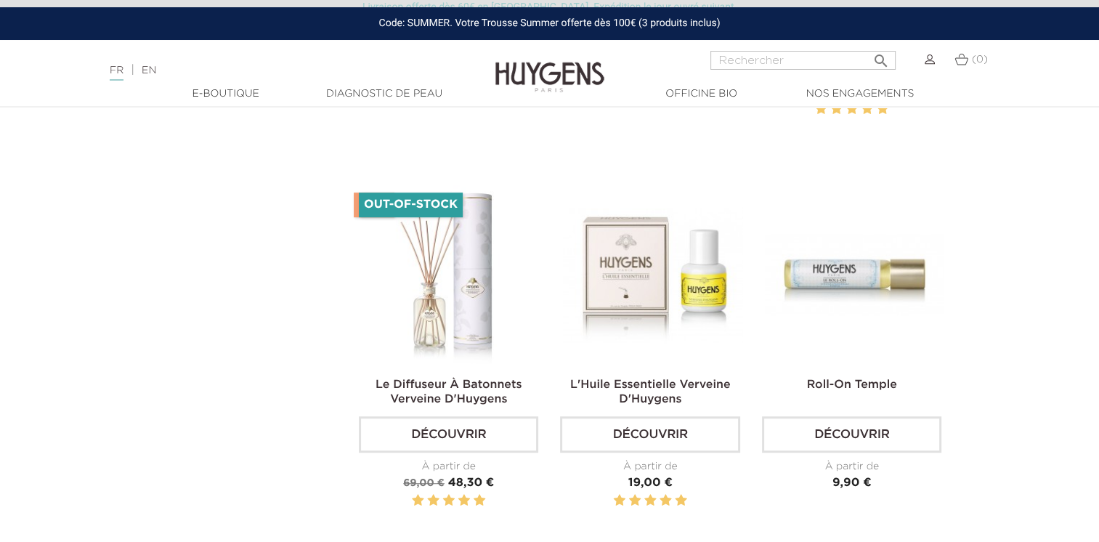
scroll to position [871, 0]
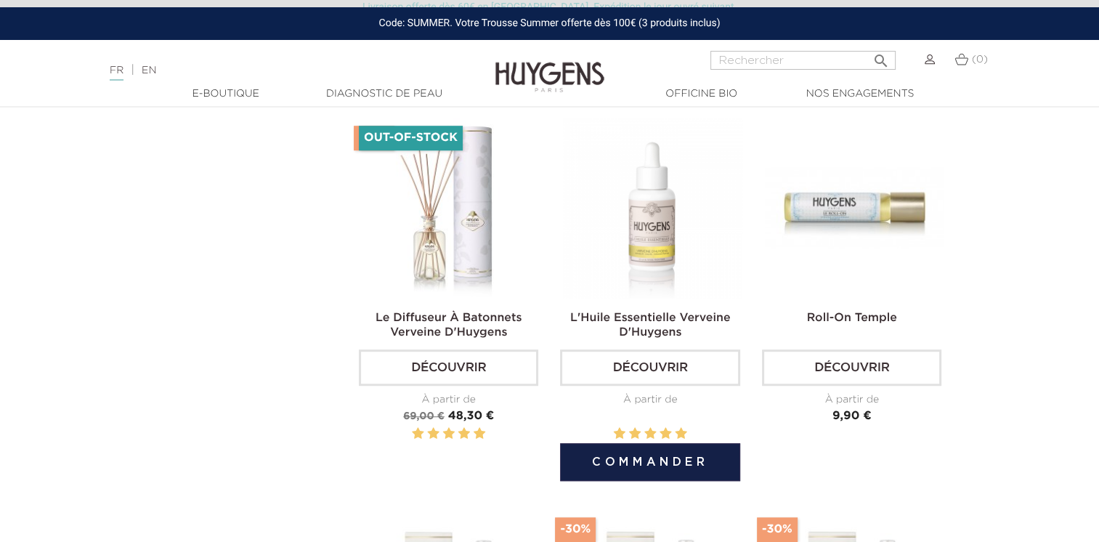
click at [683, 233] on img at bounding box center [652, 207] width 179 height 179
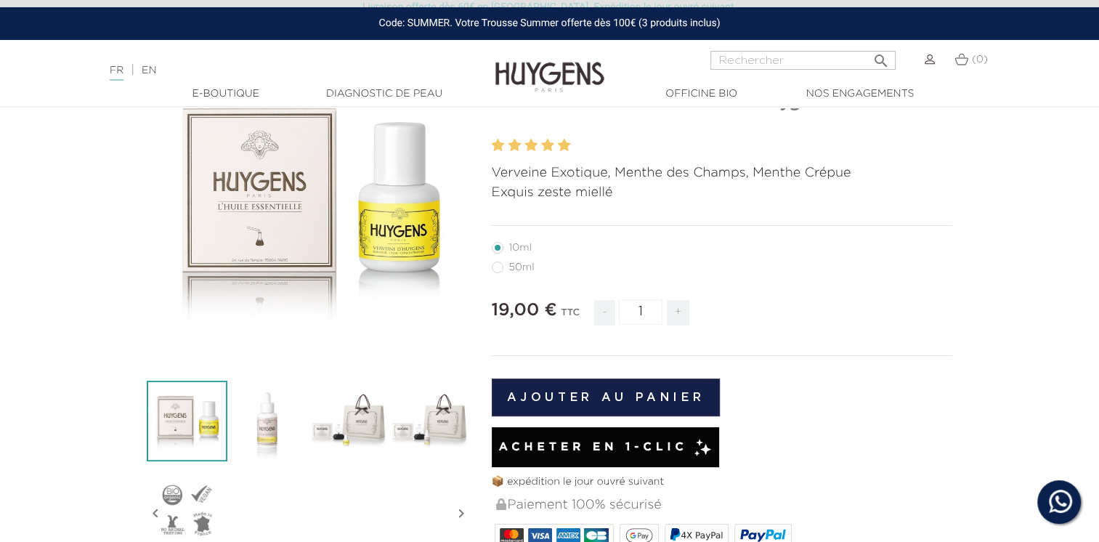
scroll to position [145, 0]
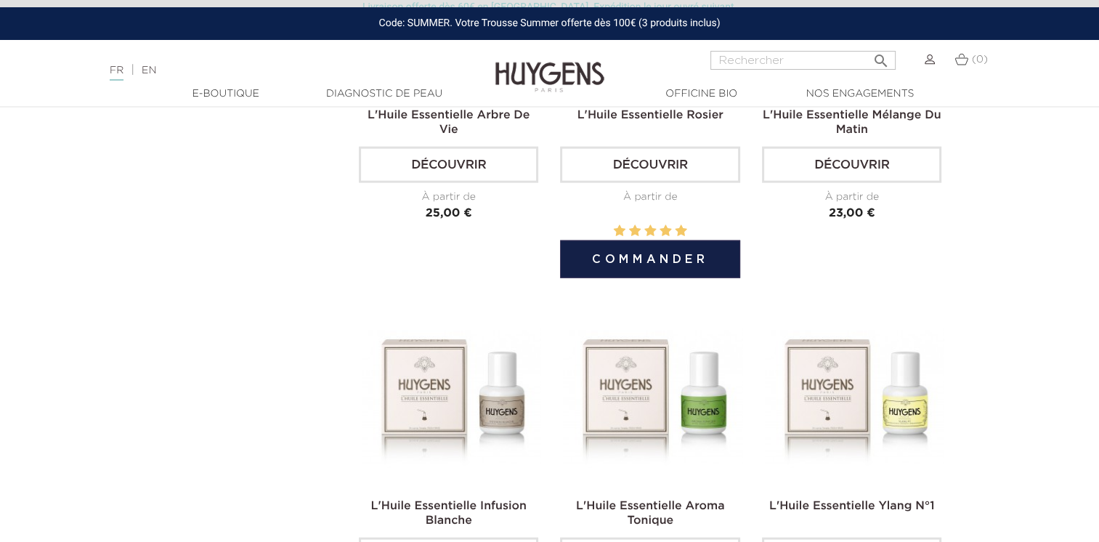
scroll to position [3413, 0]
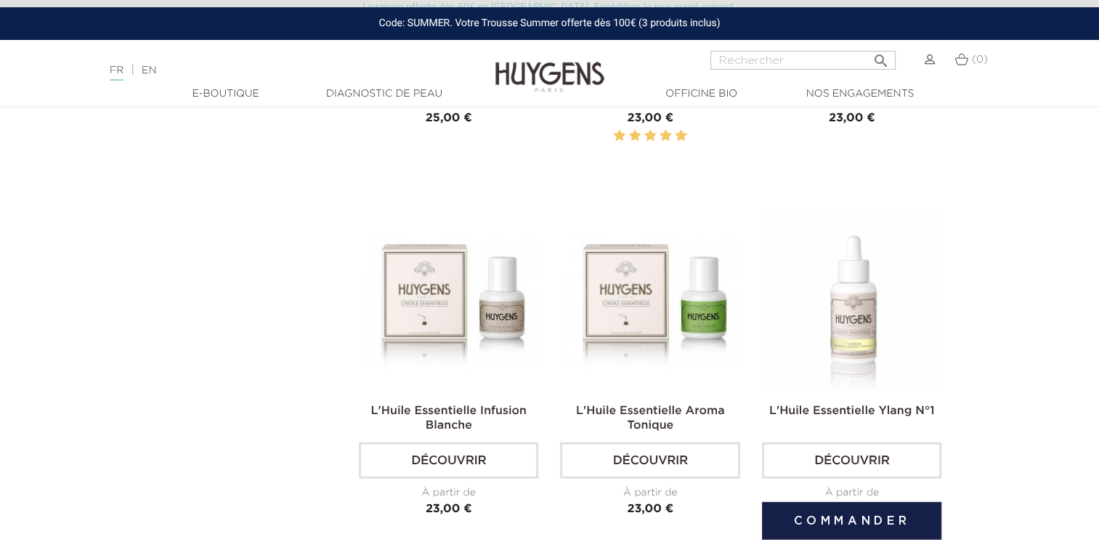
click at [837, 267] on img at bounding box center [854, 301] width 179 height 179
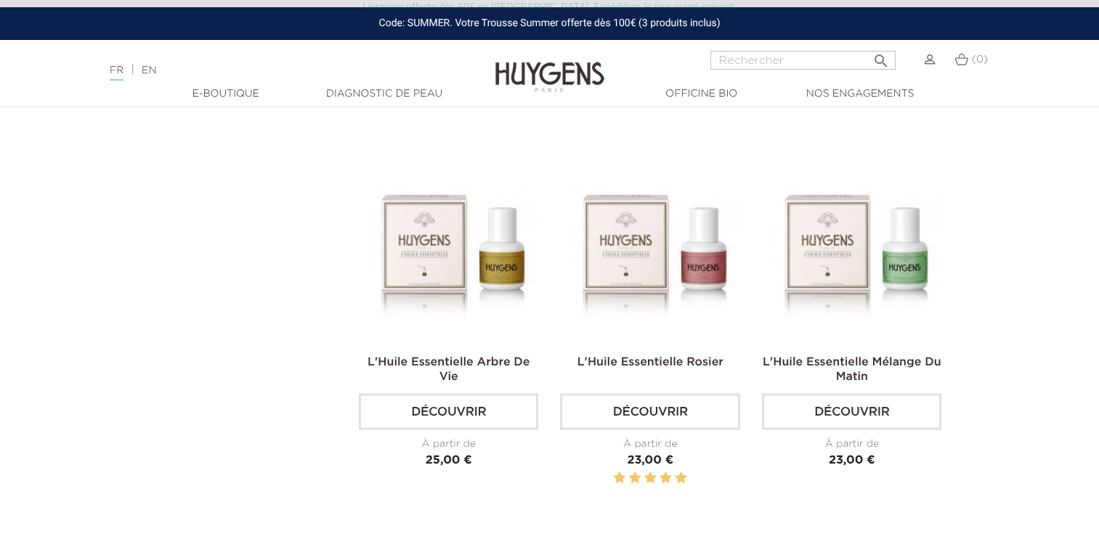
scroll to position [3195, 0]
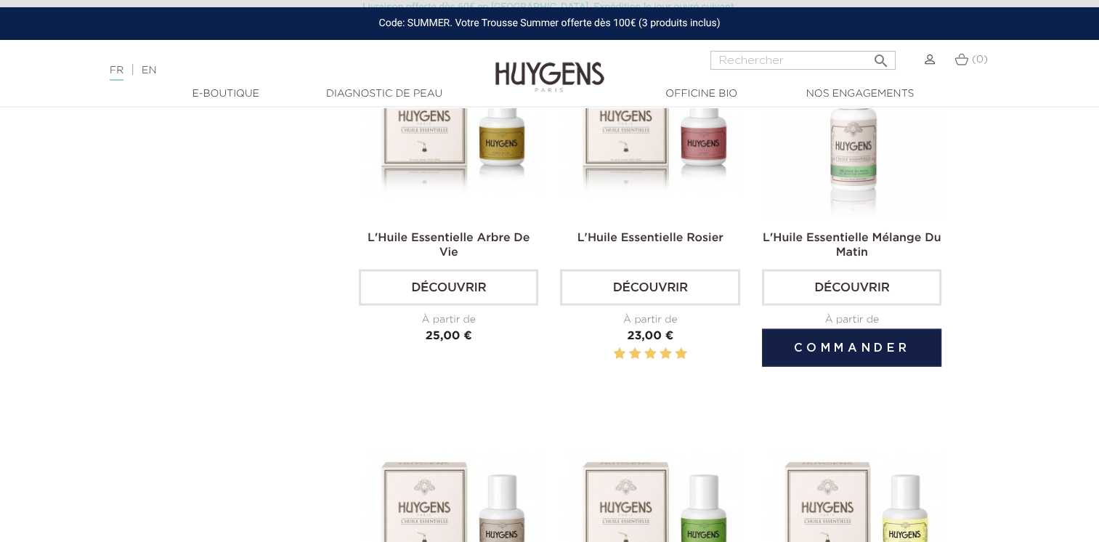
click at [813, 128] on img at bounding box center [854, 127] width 179 height 179
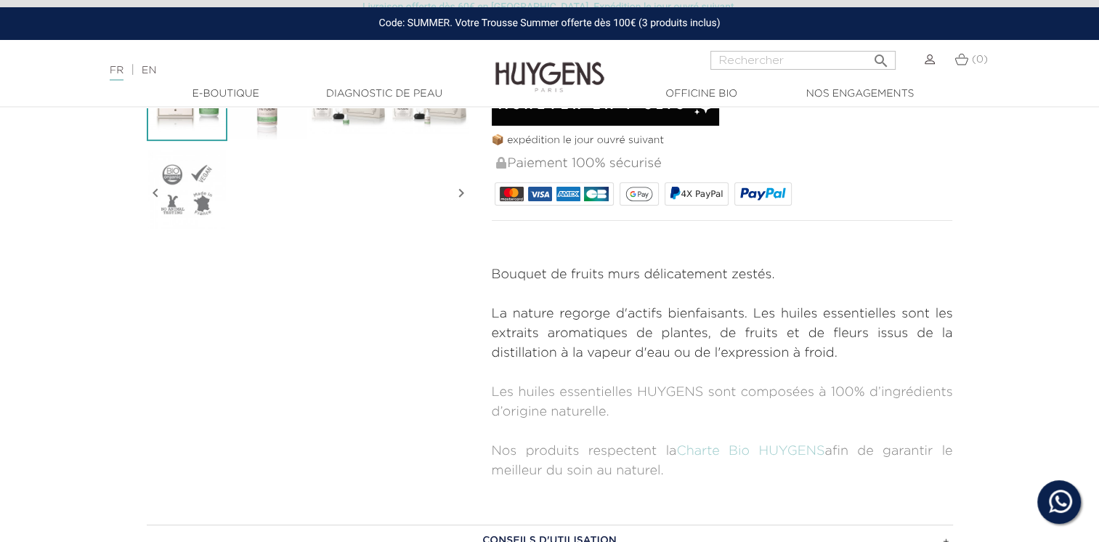
scroll to position [508, 0]
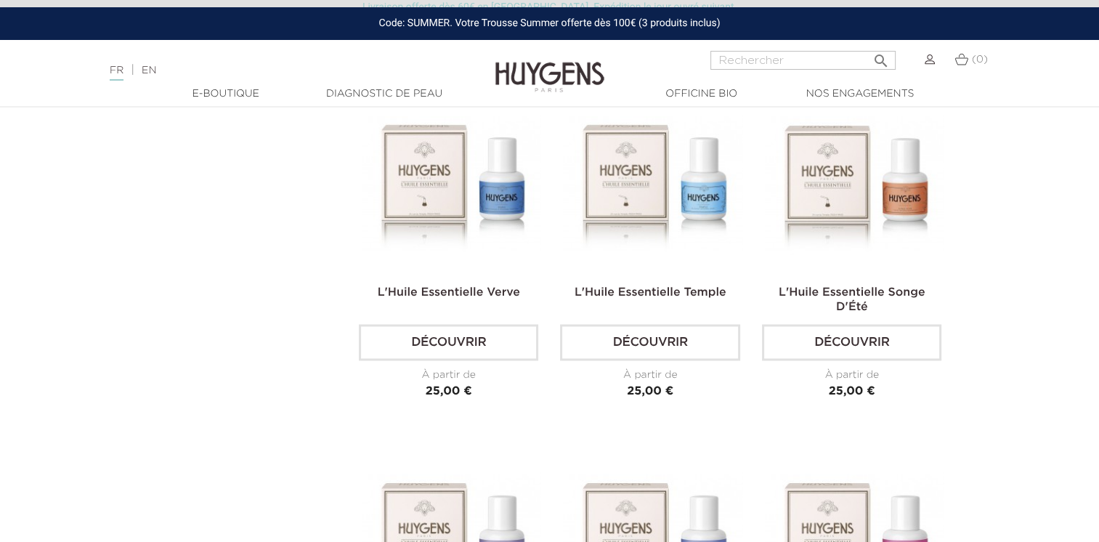
scroll to position [2396, 0]
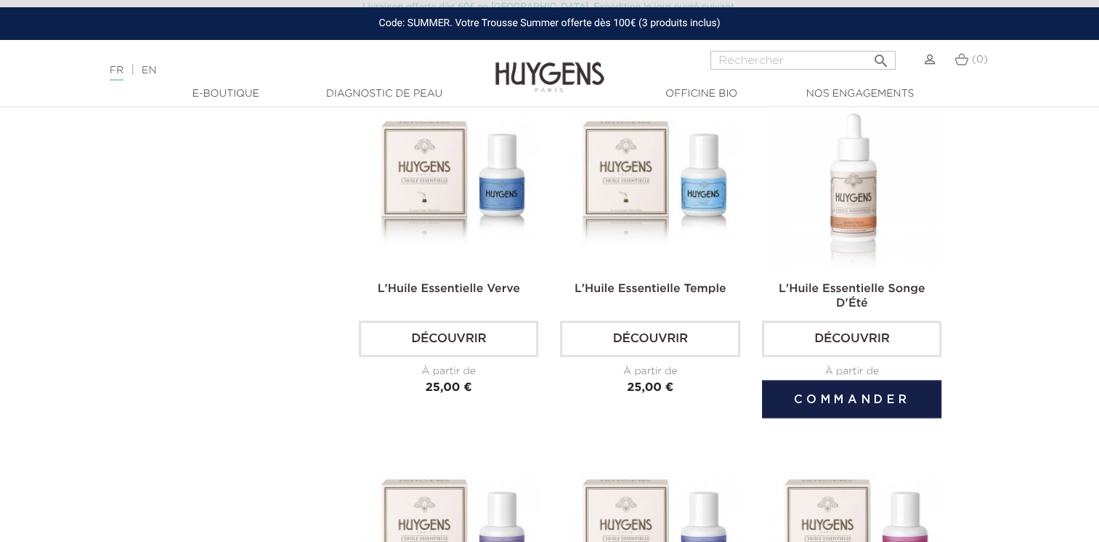
click at [869, 179] on img at bounding box center [854, 178] width 179 height 179
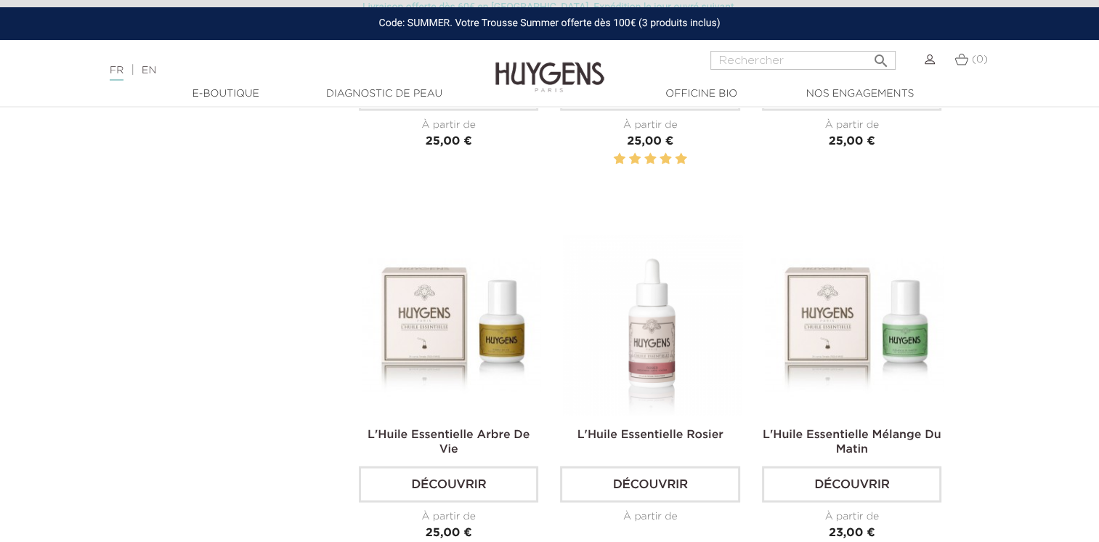
scroll to position [3123, 0]
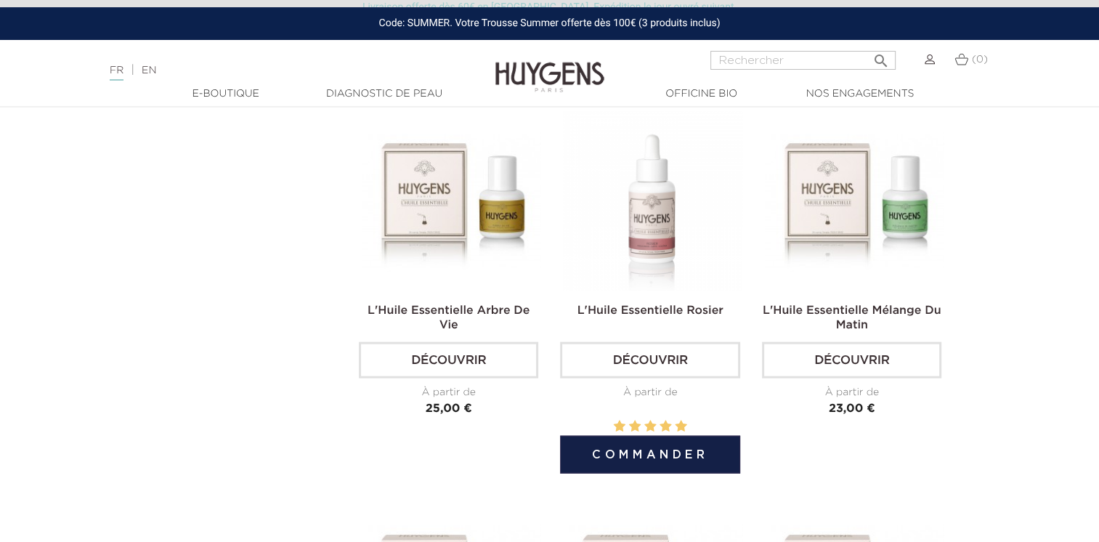
click at [686, 241] on img at bounding box center [652, 200] width 179 height 179
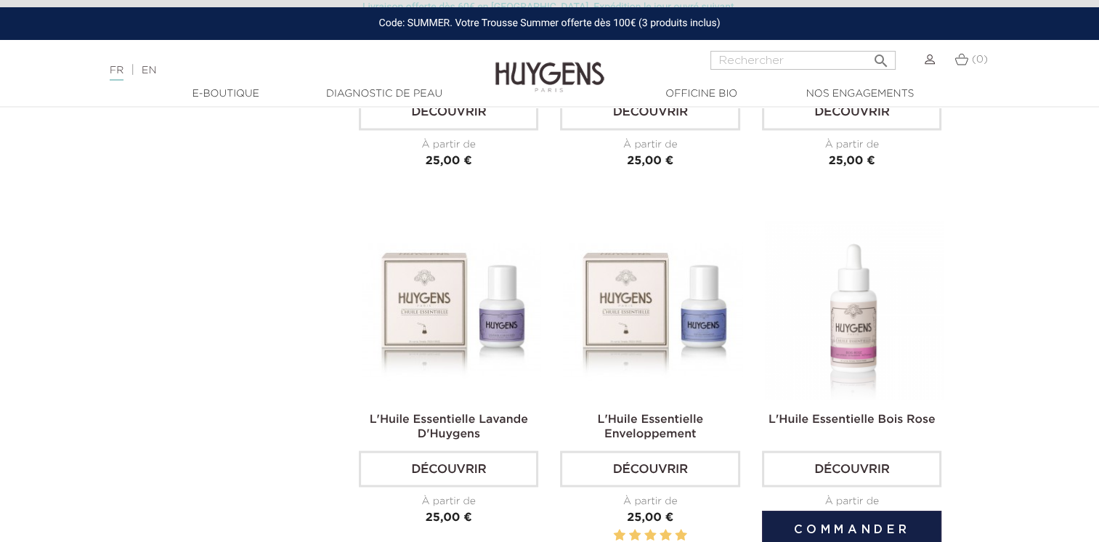
scroll to position [2614, 0]
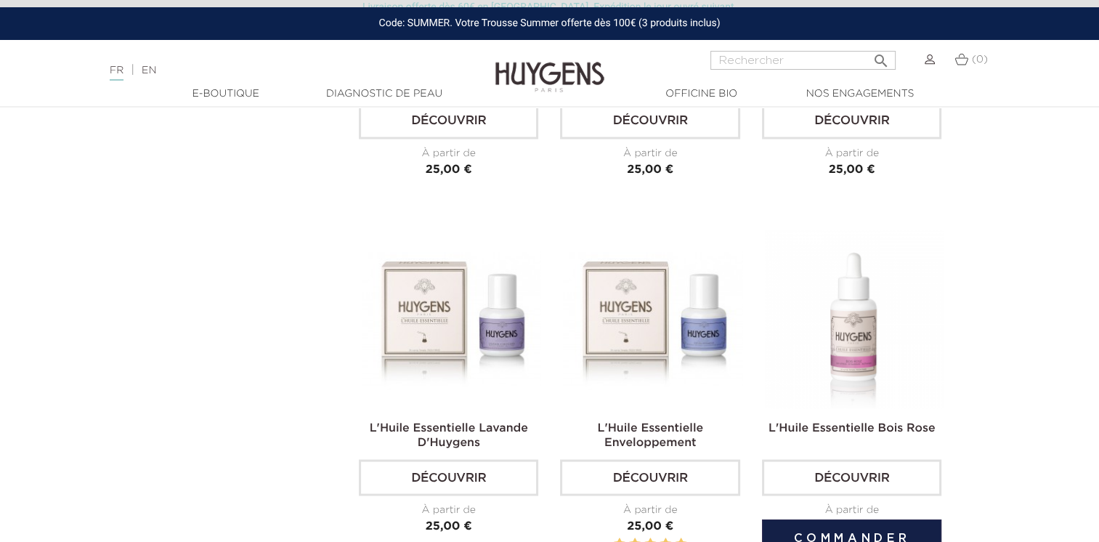
click at [879, 370] on img at bounding box center [854, 318] width 179 height 179
